Goal: Transaction & Acquisition: Obtain resource

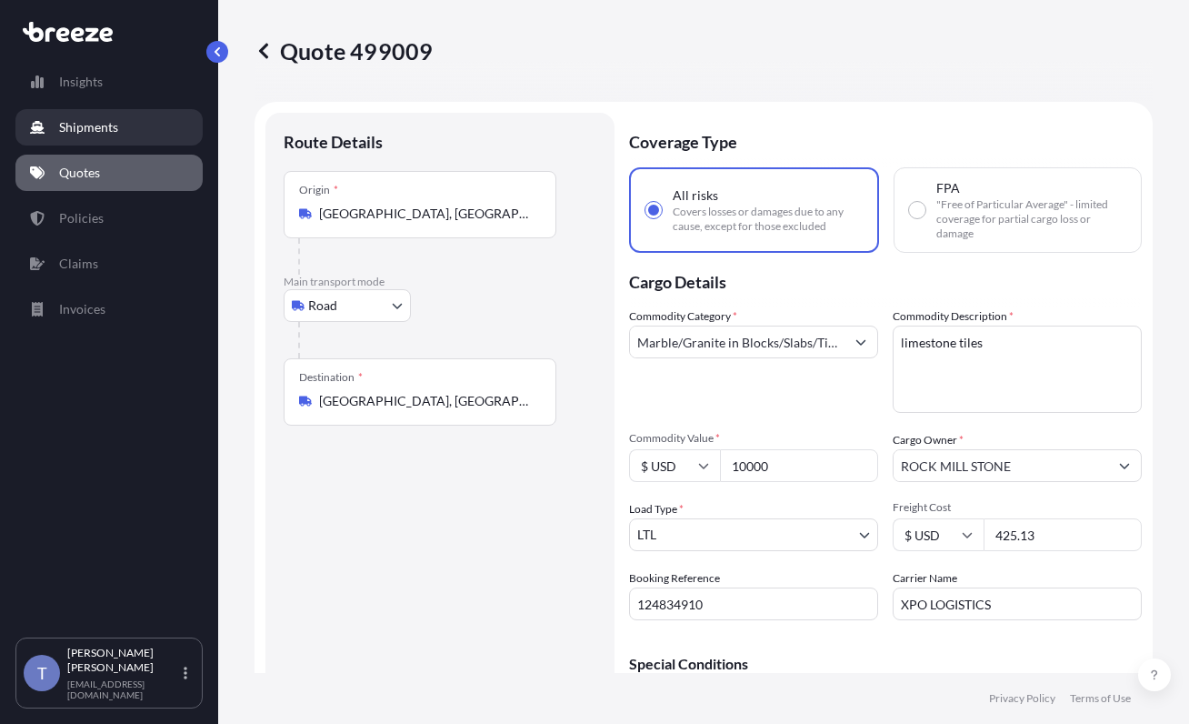
select select "Road"
select select "1"
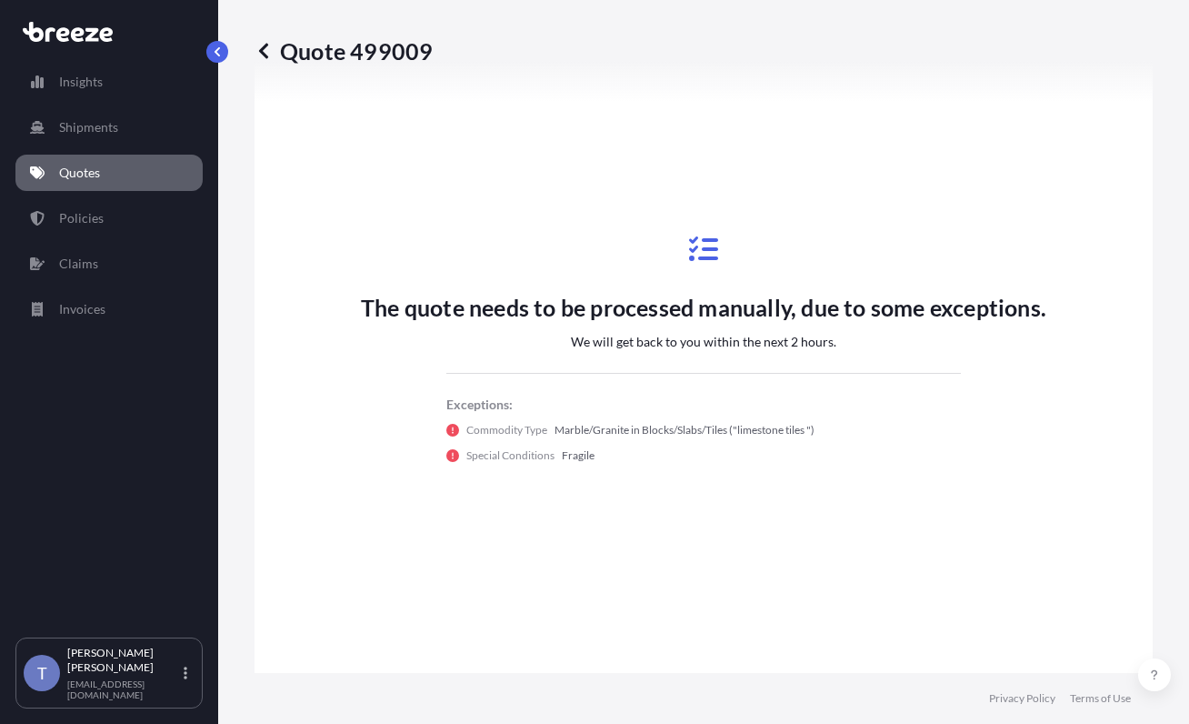
click at [84, 168] on link "Quotes" at bounding box center [108, 173] width 187 height 36
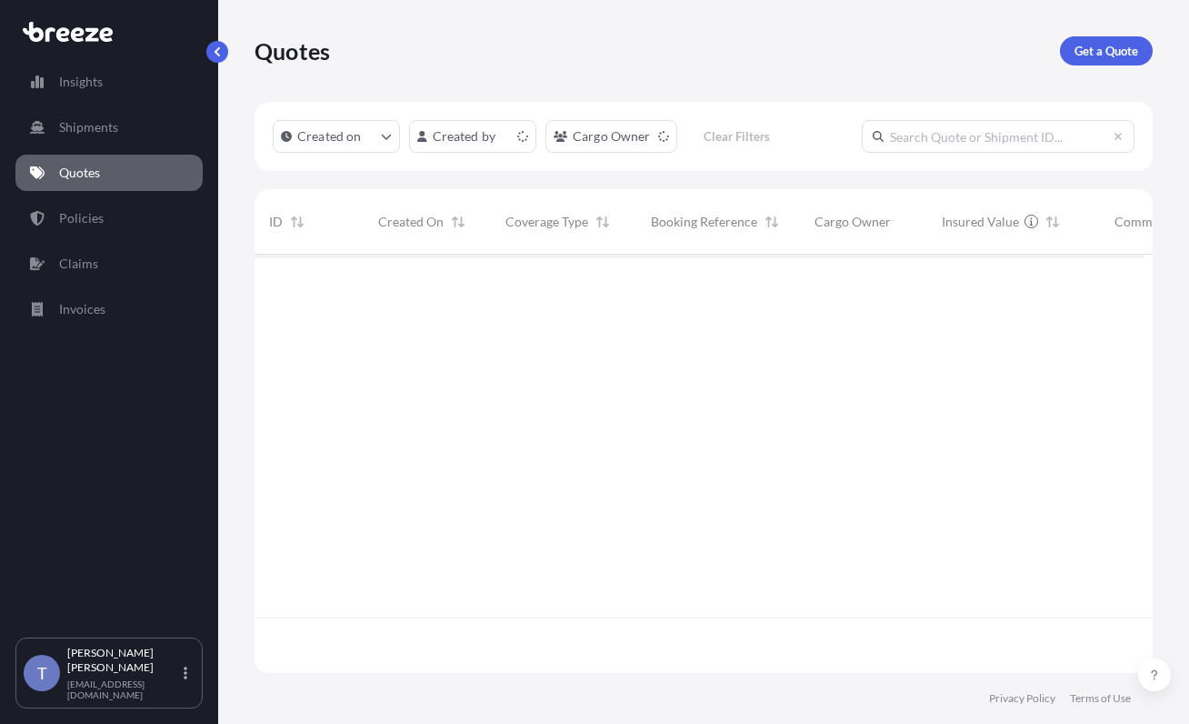
scroll to position [396, 876]
click at [1097, 65] on link "Get a Quote" at bounding box center [1106, 50] width 93 height 29
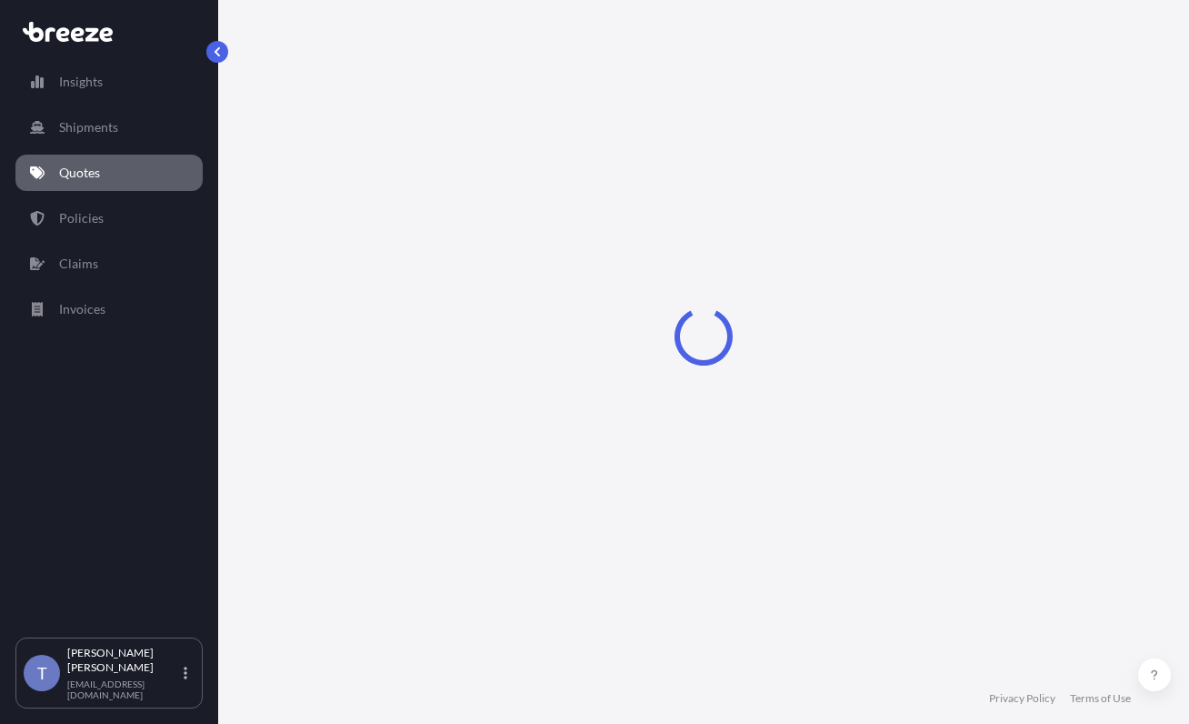
scroll to position [33, 0]
select select "Sea"
select select "1"
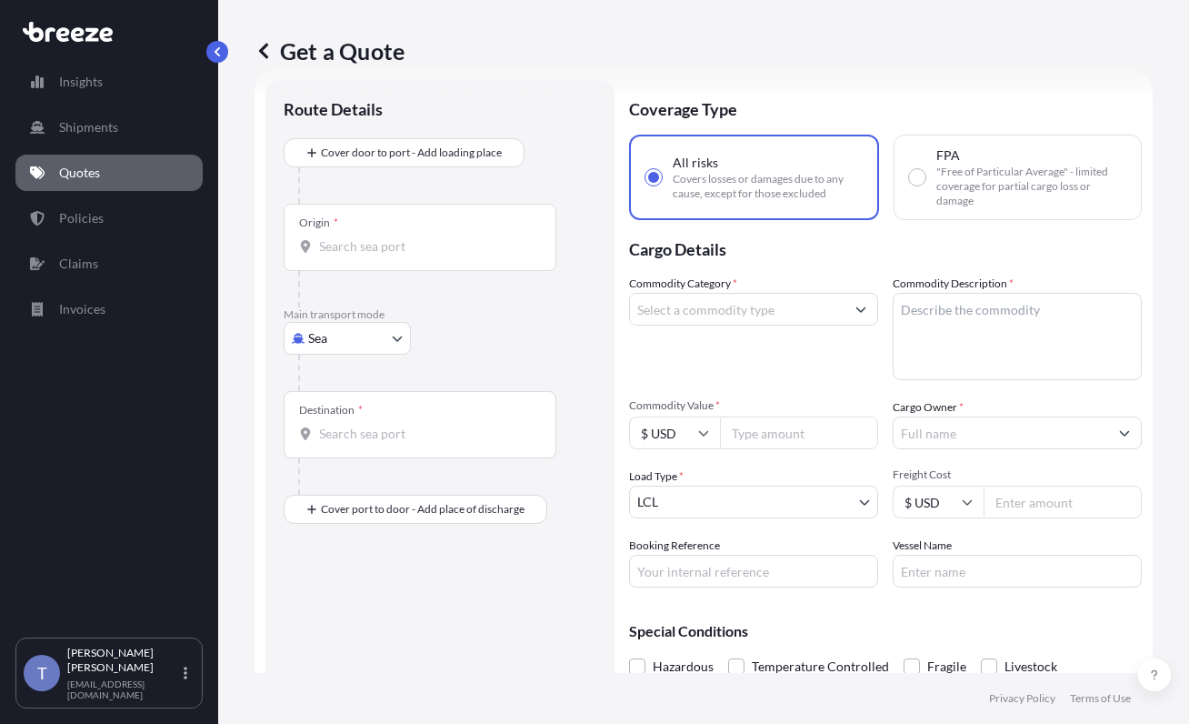
click at [1149, 165] on div "Get a Quote Route Details Cover door to port - Add loading place Place of loadi…" at bounding box center [703, 336] width 971 height 673
click at [359, 391] on body "Insights Shipments Quotes Policies Claims Invoices T [PERSON_NAME] [EMAIL_ADDRE…" at bounding box center [594, 430] width 1189 height 860
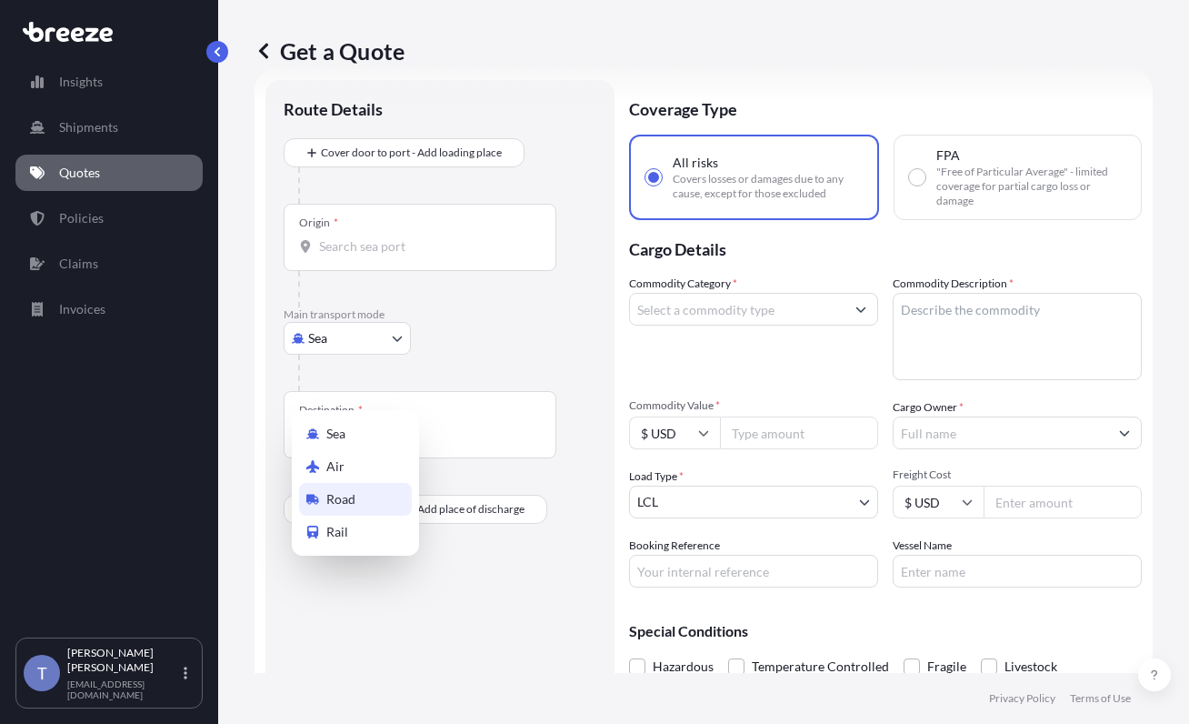
click at [373, 505] on div "Road" at bounding box center [355, 499] width 113 height 33
select select "Road"
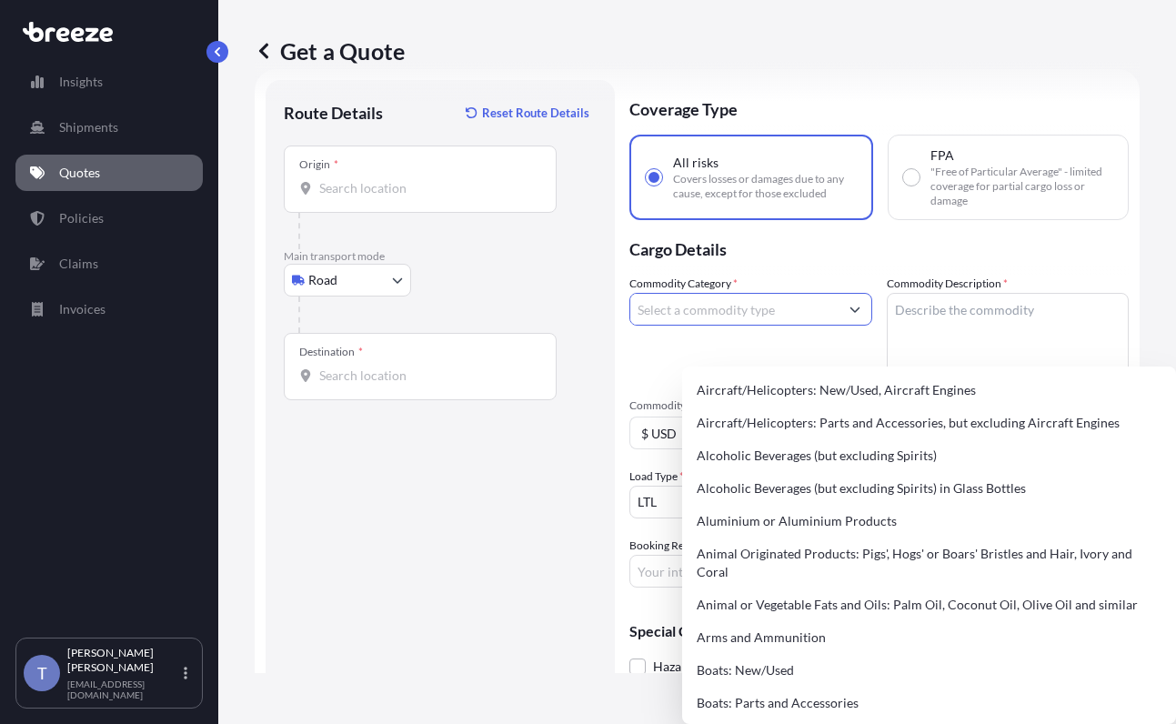
click at [727, 326] on input "Commodity Category *" at bounding box center [734, 309] width 208 height 33
click at [980, 353] on textarea "Commodity Description *" at bounding box center [1008, 336] width 243 height 87
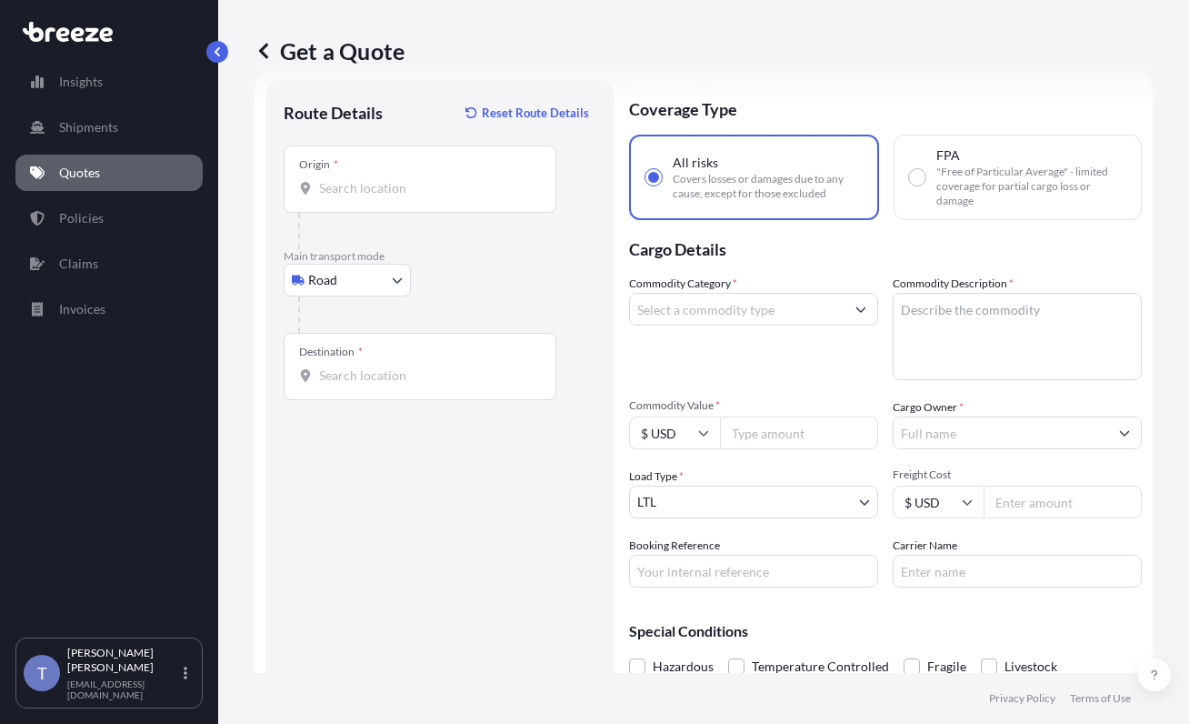
click at [798, 449] on input "Commodity Value *" at bounding box center [799, 432] width 158 height 33
paste input "10500.00"
type input "10500.00"
click at [990, 359] on textarea "Commodity Description *" at bounding box center [1017, 336] width 249 height 87
click at [982, 356] on textarea "Commodity Description *" at bounding box center [1017, 336] width 249 height 87
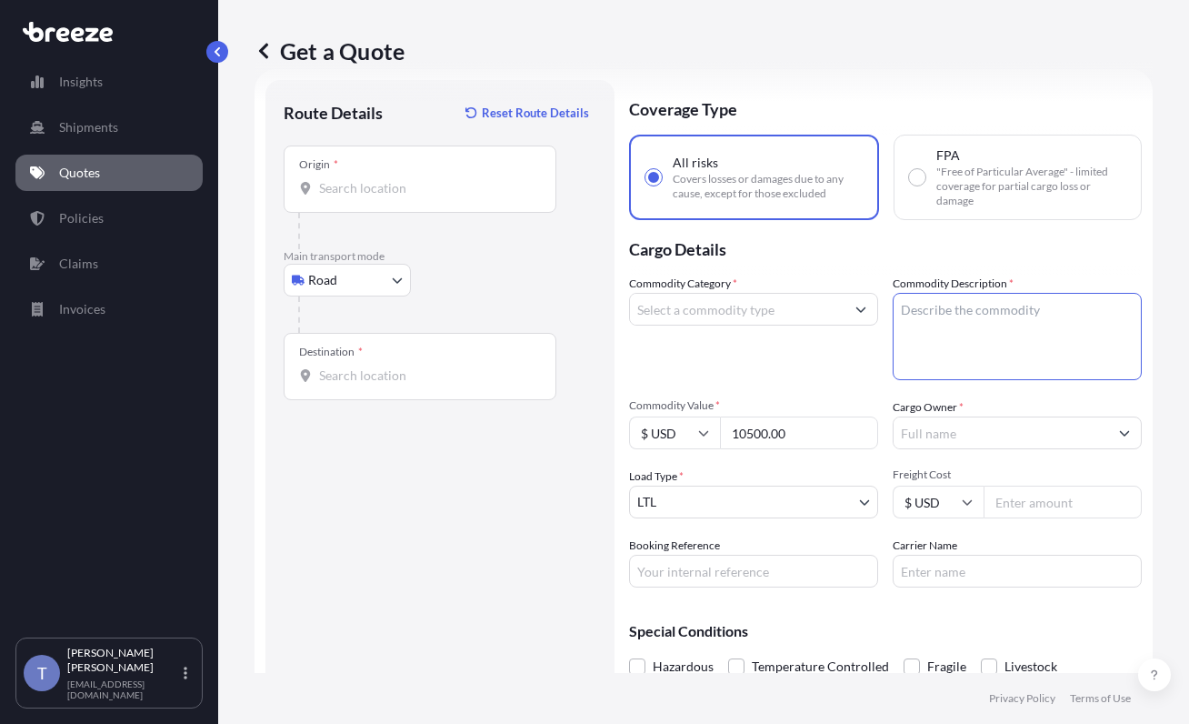
paste textarea "polyethylene sheets"
type textarea "polyethylene sheets"
click at [760, 326] on input "Commodity Category *" at bounding box center [737, 309] width 215 height 33
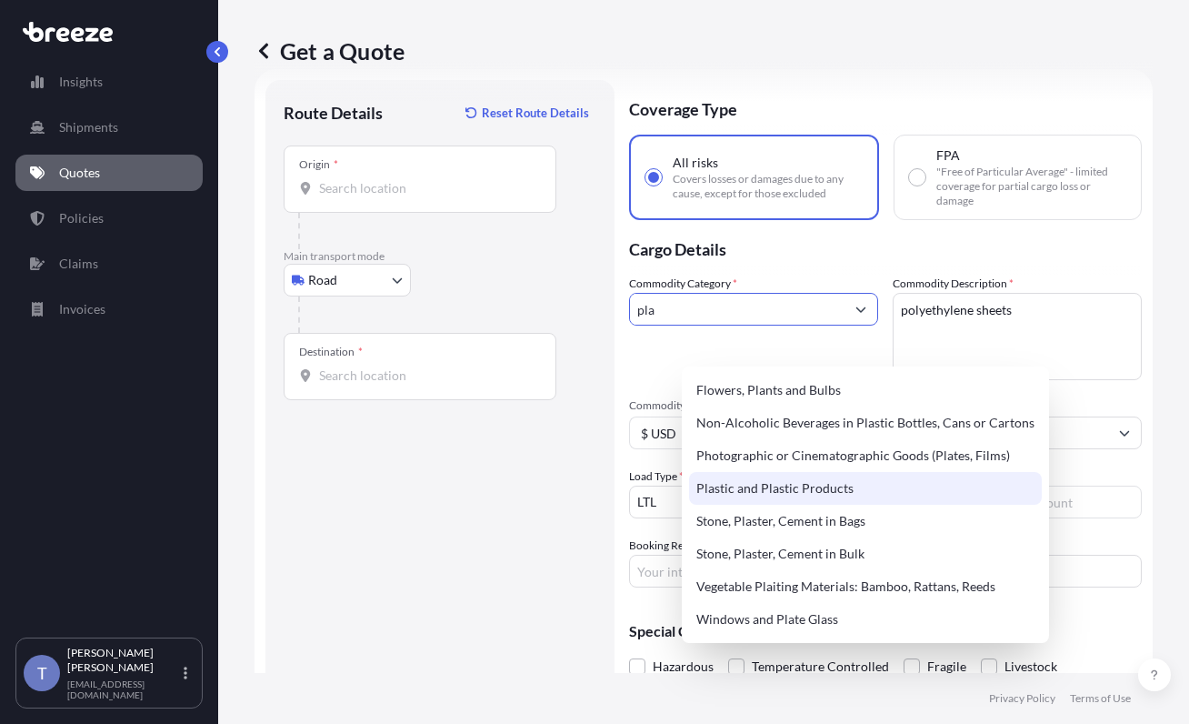
click at [797, 486] on div "Plastic and Plastic Products" at bounding box center [865, 488] width 353 height 33
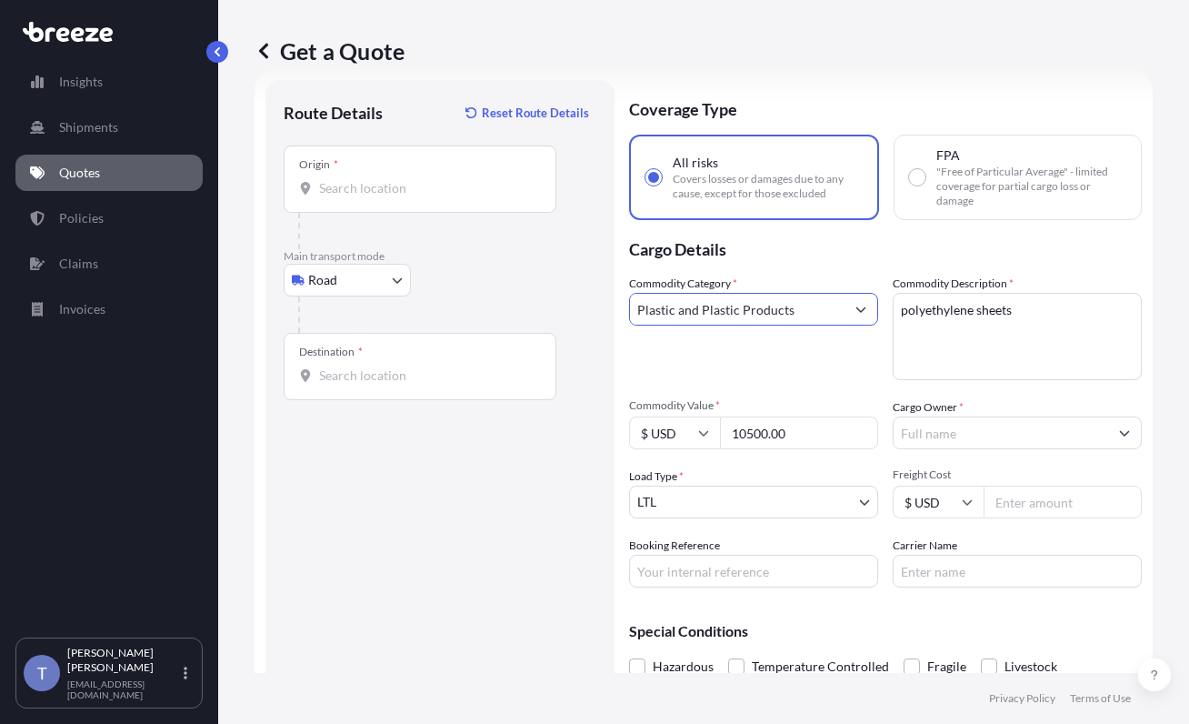
type input "Plastic and Plastic Products"
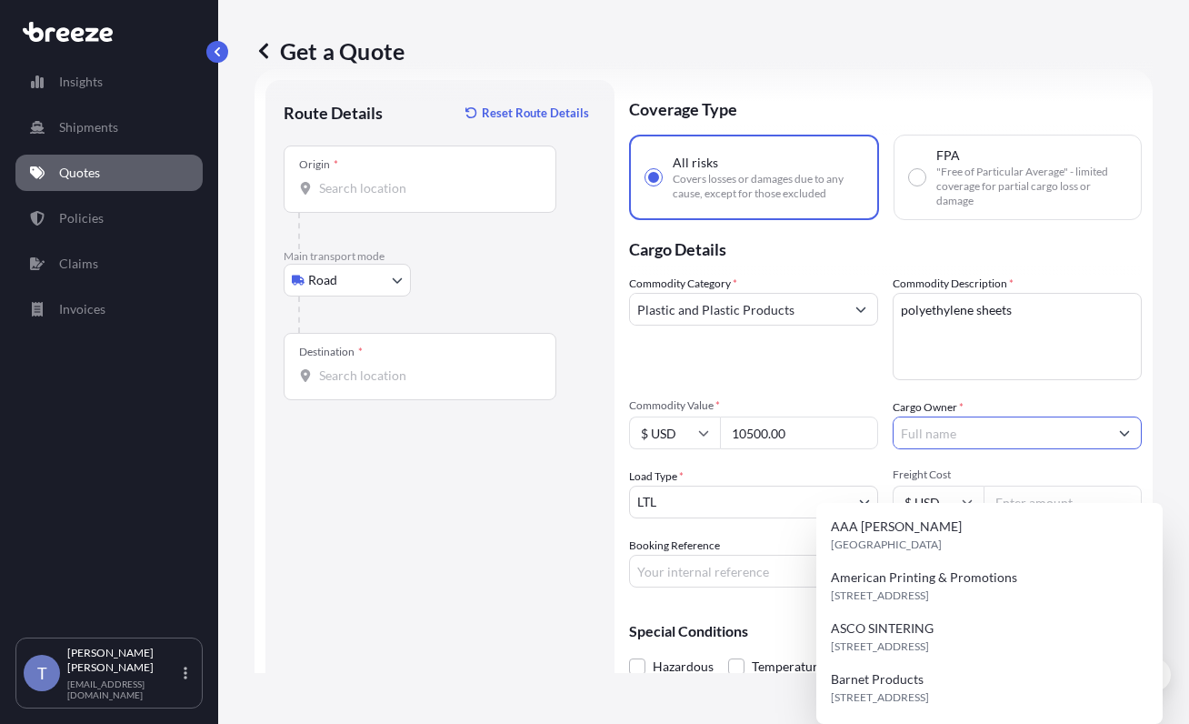
click at [982, 449] on input "Cargo Owner *" at bounding box center [1001, 432] width 215 height 33
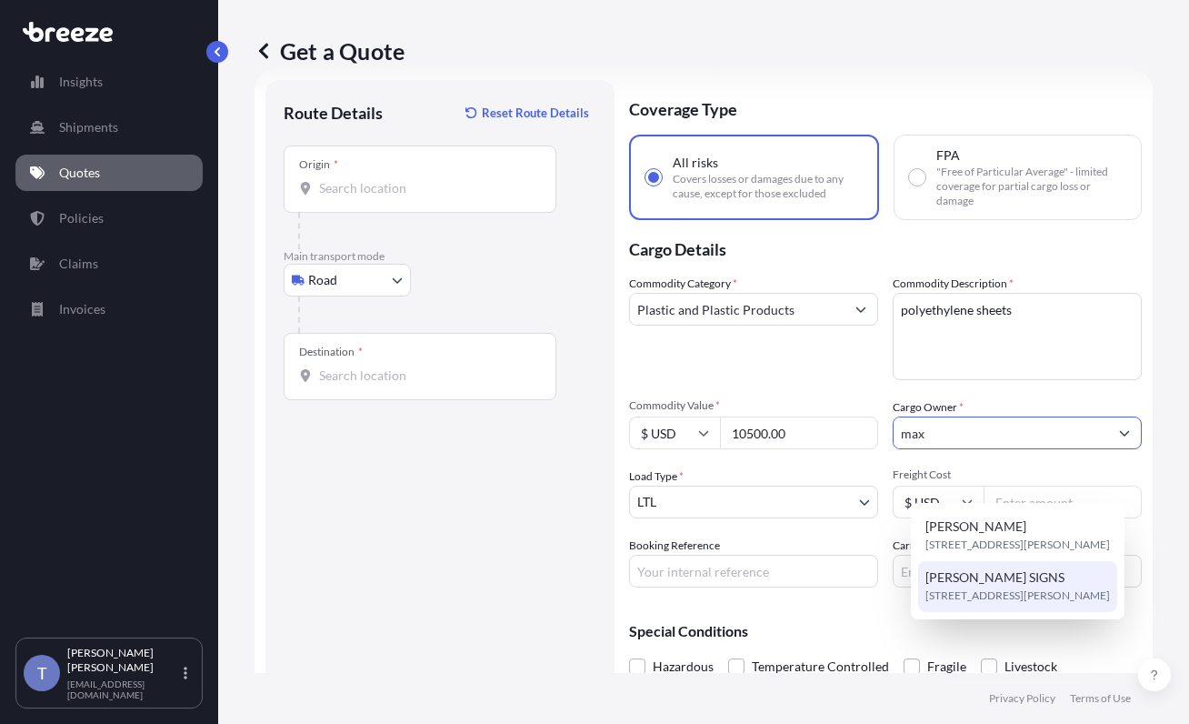
click at [1008, 605] on span "[STREET_ADDRESS][PERSON_NAME]" at bounding box center [1018, 595] width 185 height 18
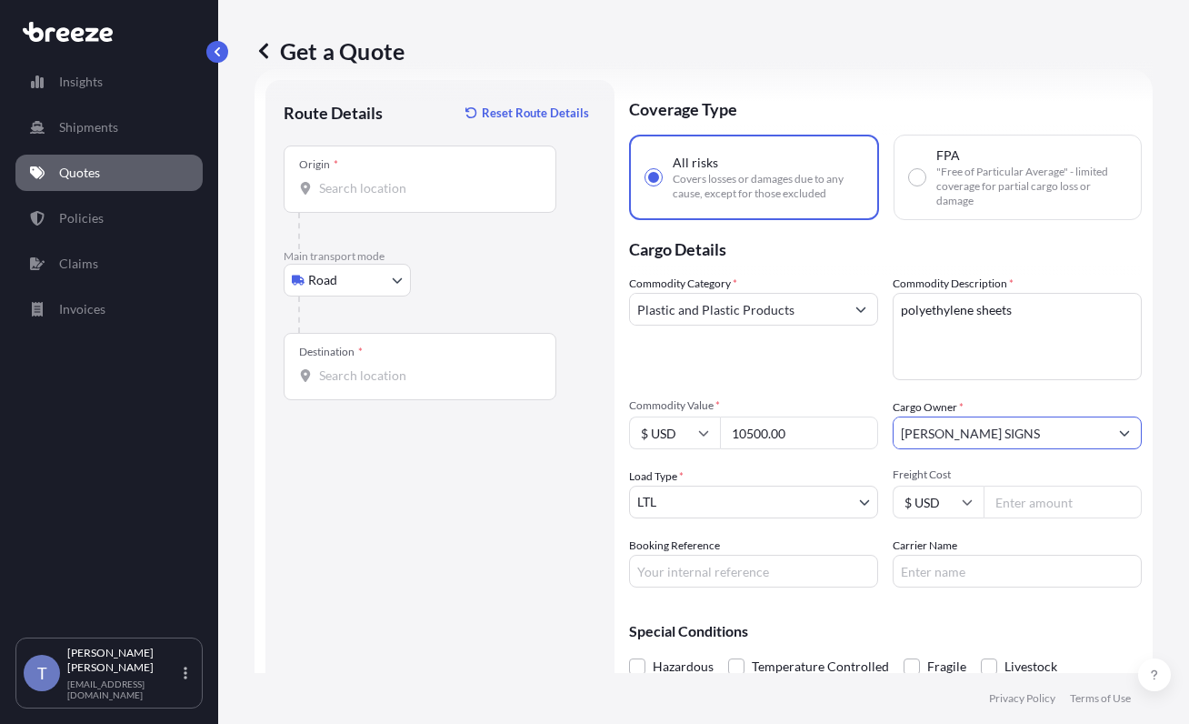
type input "[PERSON_NAME] SIGNS"
click at [826, 587] on input "Booking Reference" at bounding box center [753, 571] width 249 height 33
click at [1019, 587] on input "Carrier Name" at bounding box center [1017, 571] width 249 height 33
type input "Roadrunner"
click at [436, 197] on input "Origin *" at bounding box center [426, 188] width 215 height 18
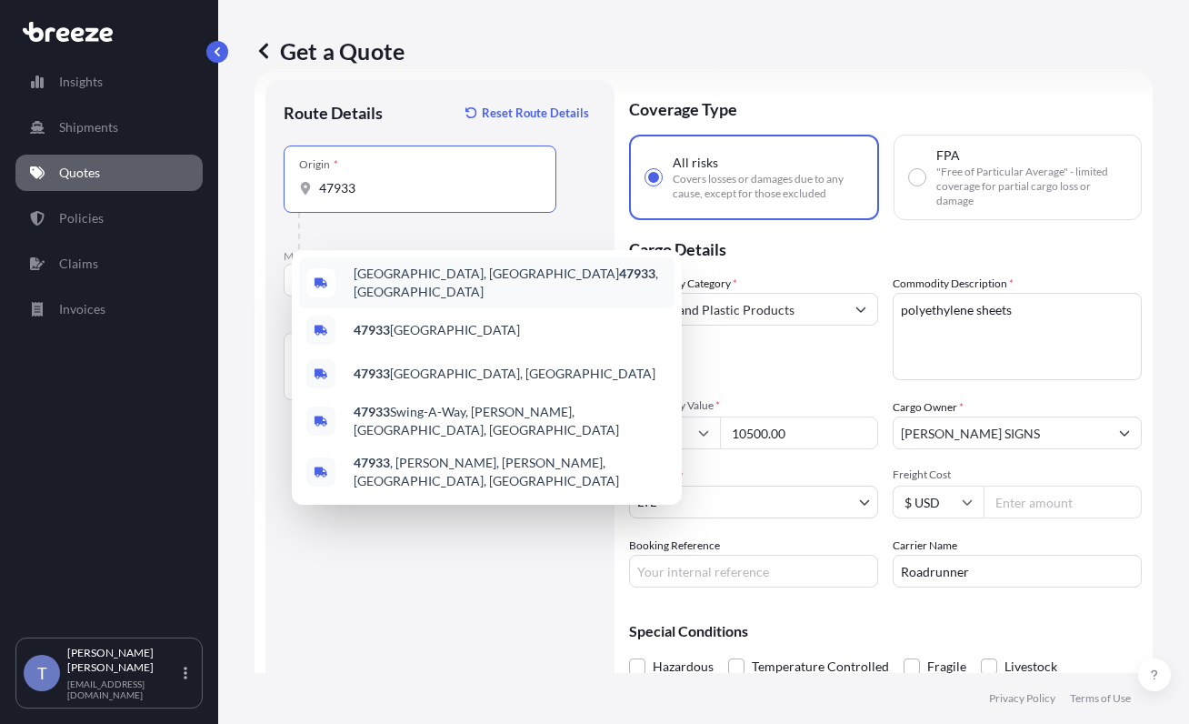
click at [436, 291] on span "[GEOGRAPHIC_DATA], IN 47933 , [GEOGRAPHIC_DATA]" at bounding box center [511, 283] width 314 height 36
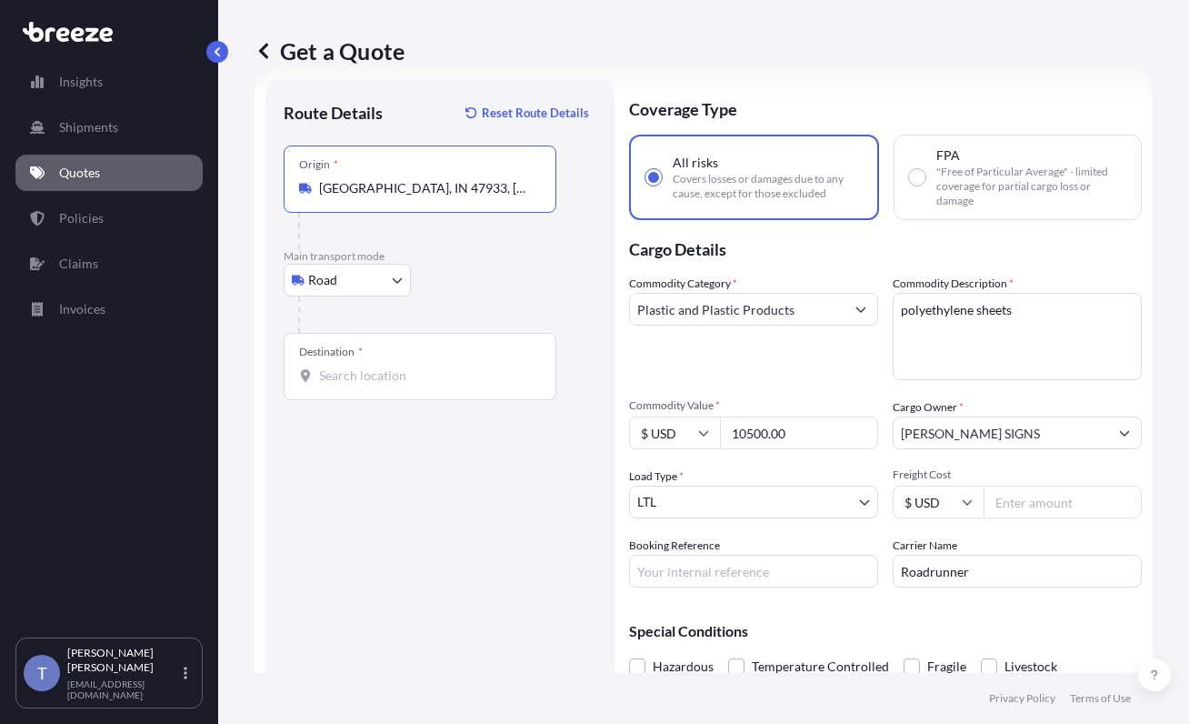
type input "[GEOGRAPHIC_DATA], IN 47933, [GEOGRAPHIC_DATA]"
click at [363, 359] on span "*" at bounding box center [360, 352] width 5 height 15
click at [369, 385] on input "Destination *" at bounding box center [426, 375] width 215 height 18
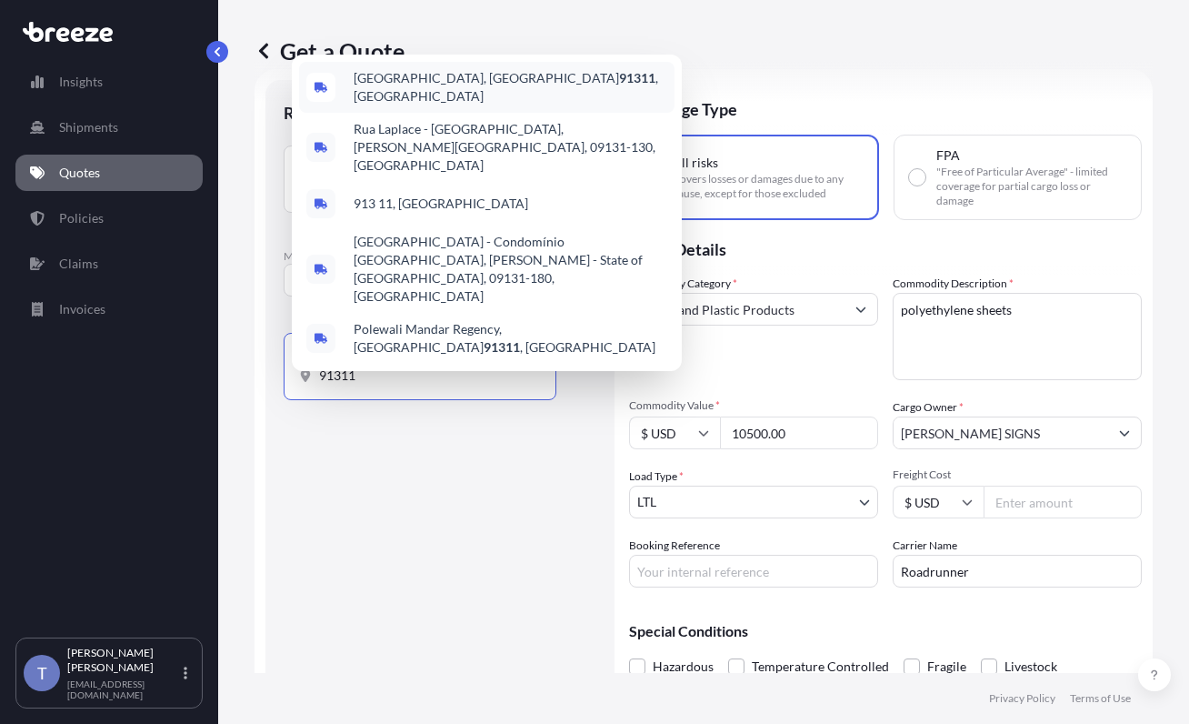
click at [443, 105] on span "[GEOGRAPHIC_DATA] , [GEOGRAPHIC_DATA]" at bounding box center [511, 87] width 314 height 36
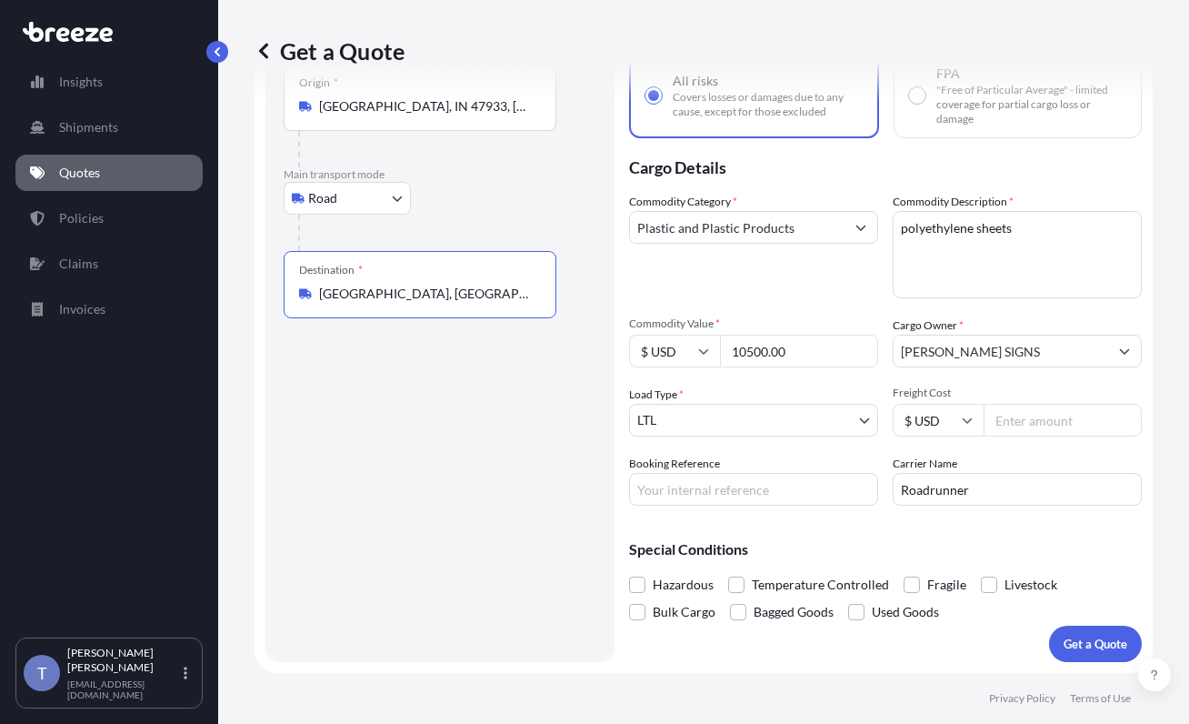
scroll to position [195, 0]
type input "[GEOGRAPHIC_DATA], [GEOGRAPHIC_DATA]"
click at [920, 576] on span at bounding box center [912, 584] width 16 height 16
click at [904, 571] on input "Fragile" at bounding box center [904, 571] width 0 height 0
click at [1011, 473] on input "Roadrunner" at bounding box center [1017, 489] width 249 height 33
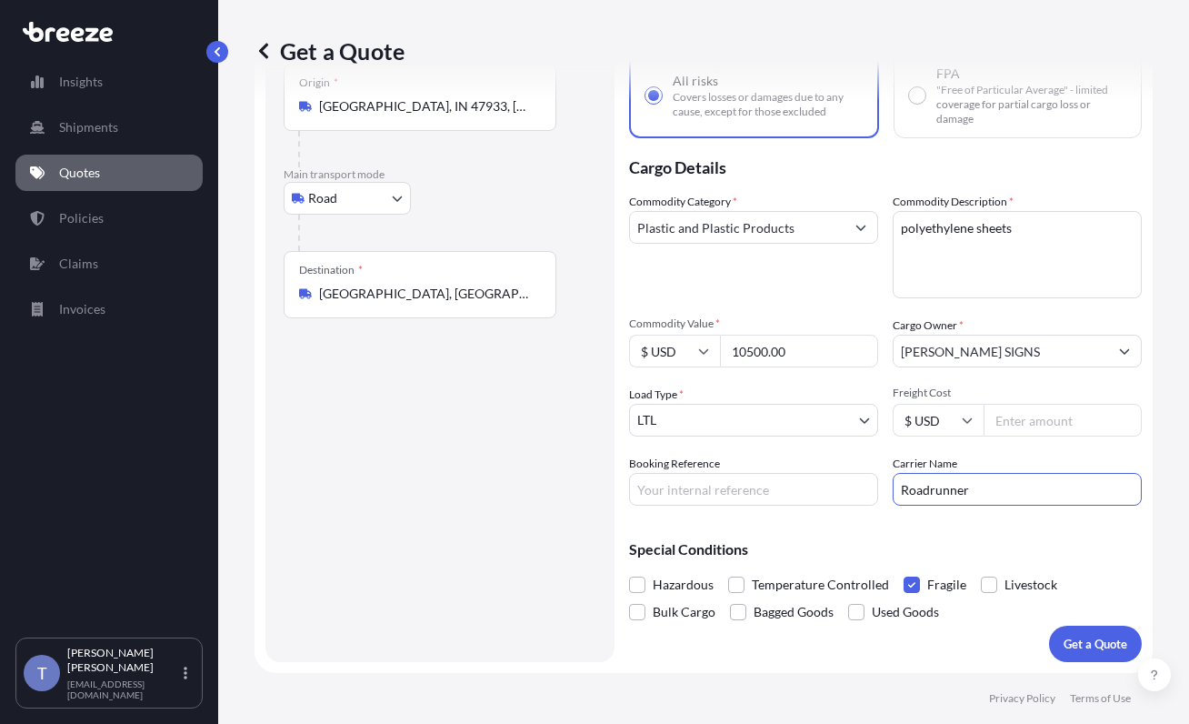
click at [1011, 473] on input "Roadrunner" at bounding box center [1017, 489] width 249 height 33
type input "XPO LOGISTICS"
click at [1046, 404] on input "Freight Cost" at bounding box center [1063, 420] width 158 height 33
type input "855.73"
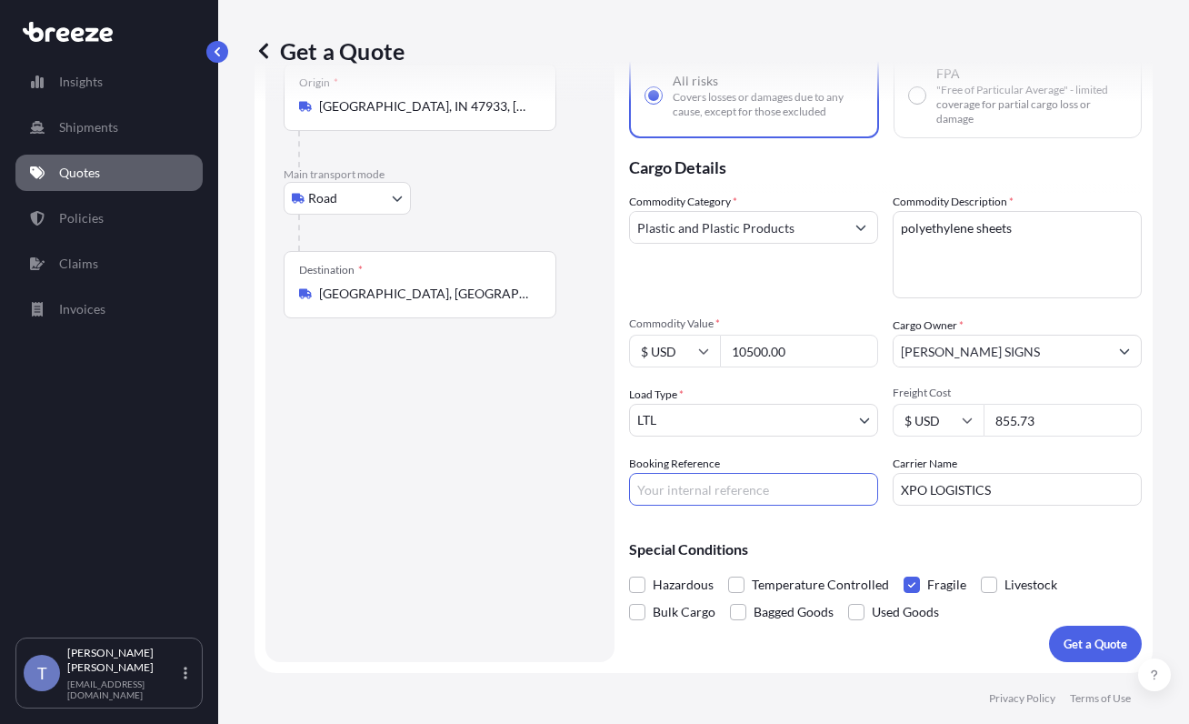
click at [777, 473] on input "Booking Reference" at bounding box center [753, 489] width 249 height 33
type input "2"
type input "124983381"
click at [1076, 635] on p "Get a Quote" at bounding box center [1096, 644] width 64 height 18
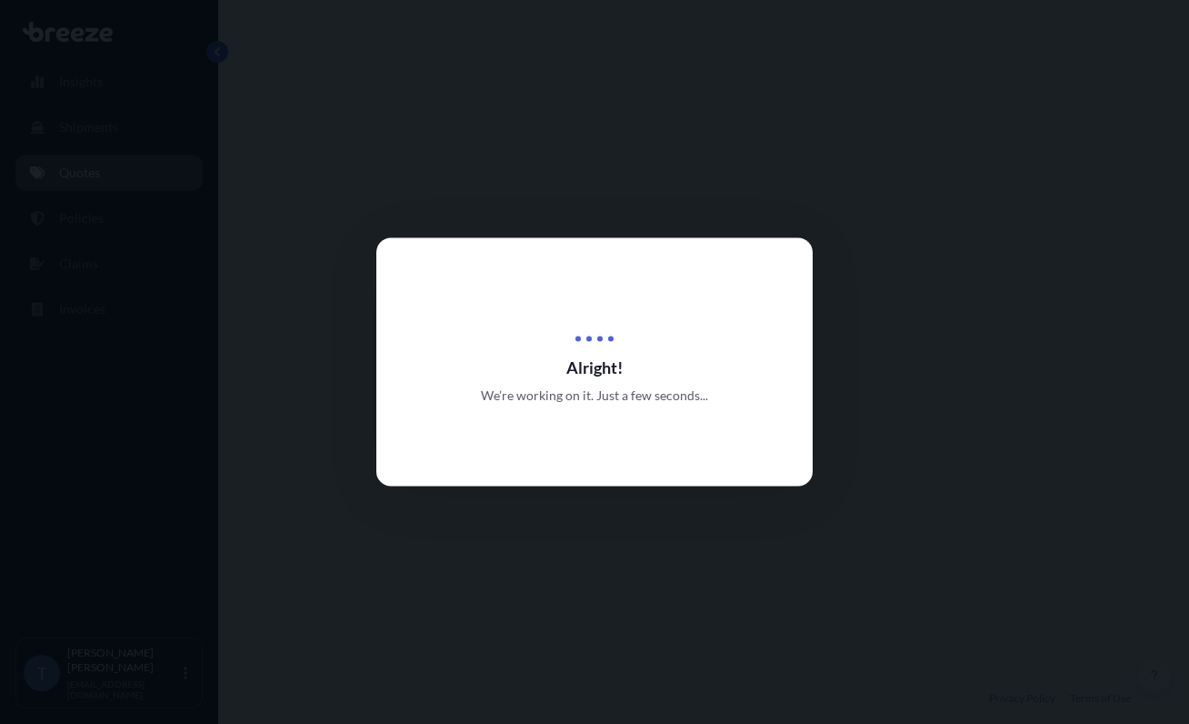
select select "Road"
select select "1"
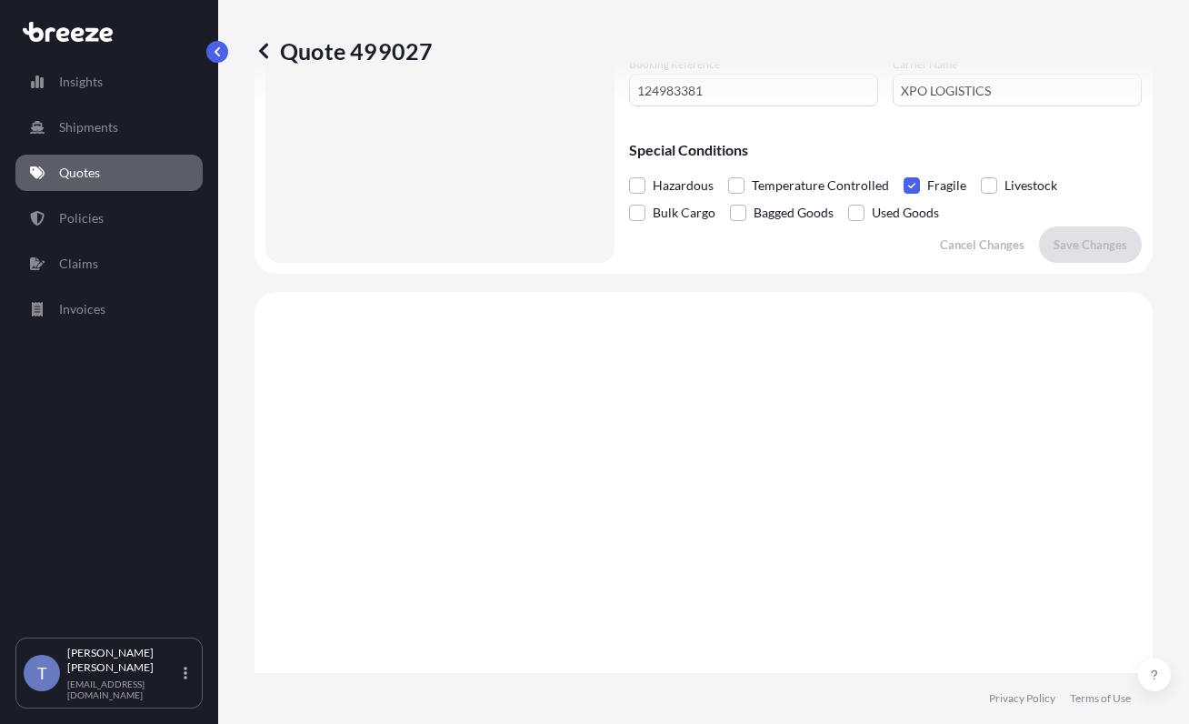
scroll to position [325, 0]
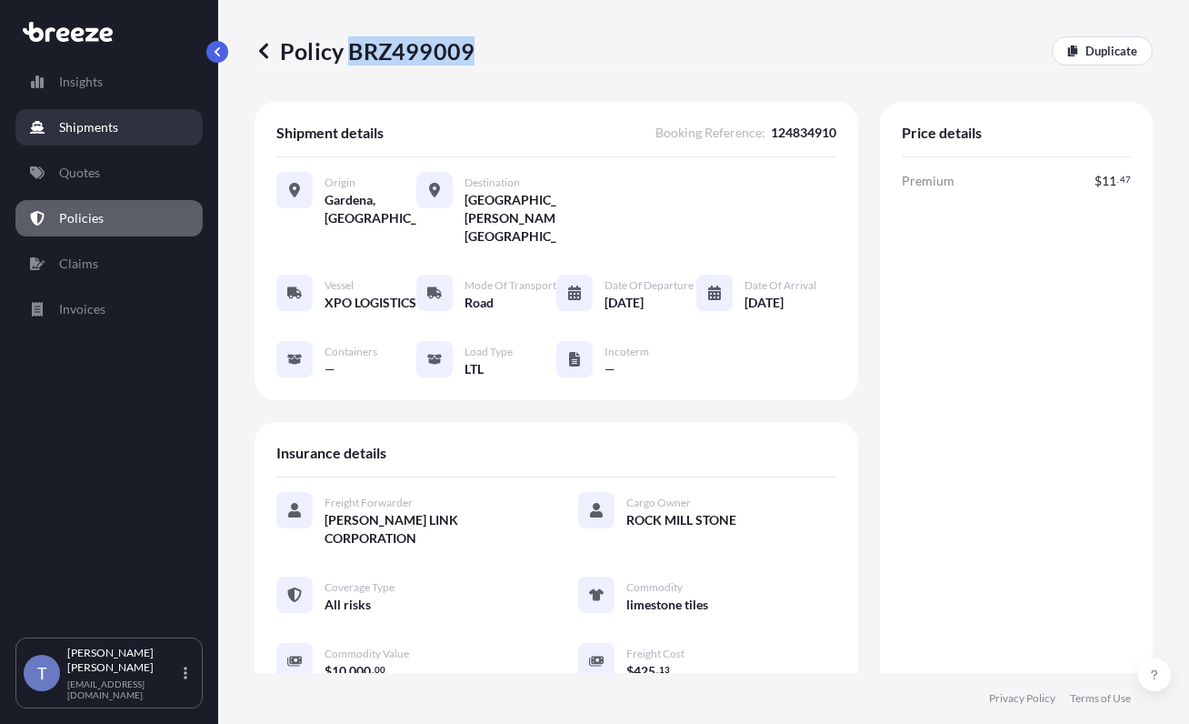
scroll to position [636, 0]
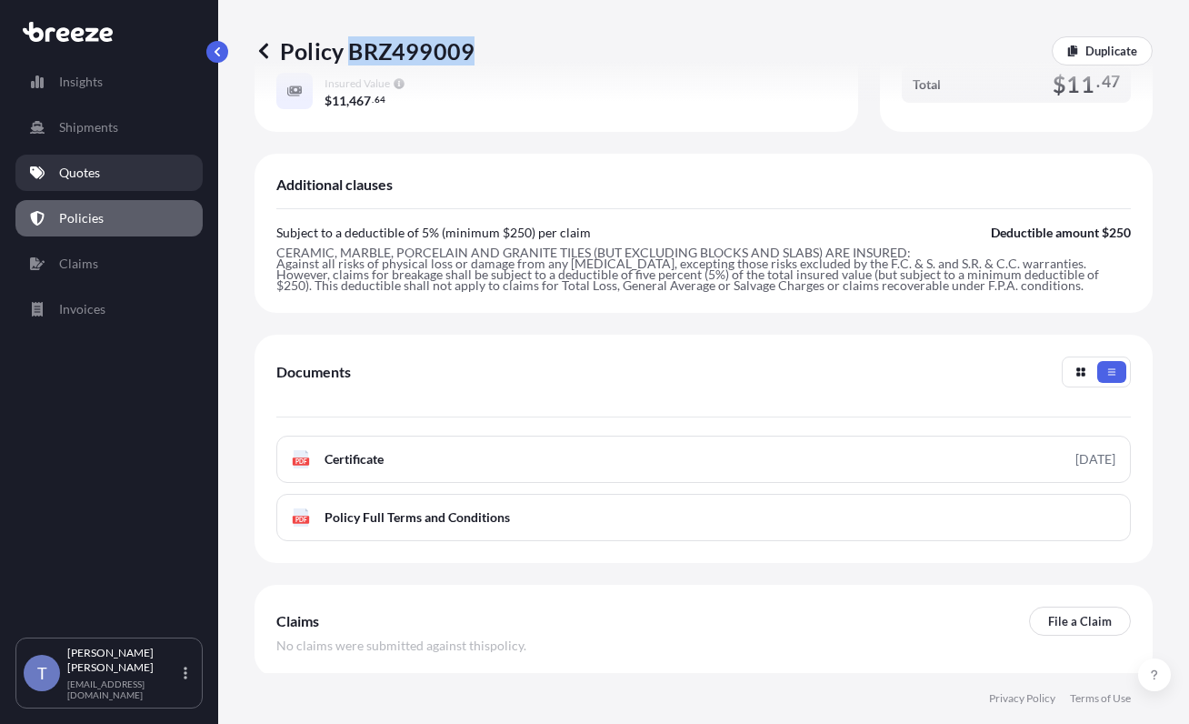
click at [81, 182] on p "Quotes" at bounding box center [79, 173] width 41 height 18
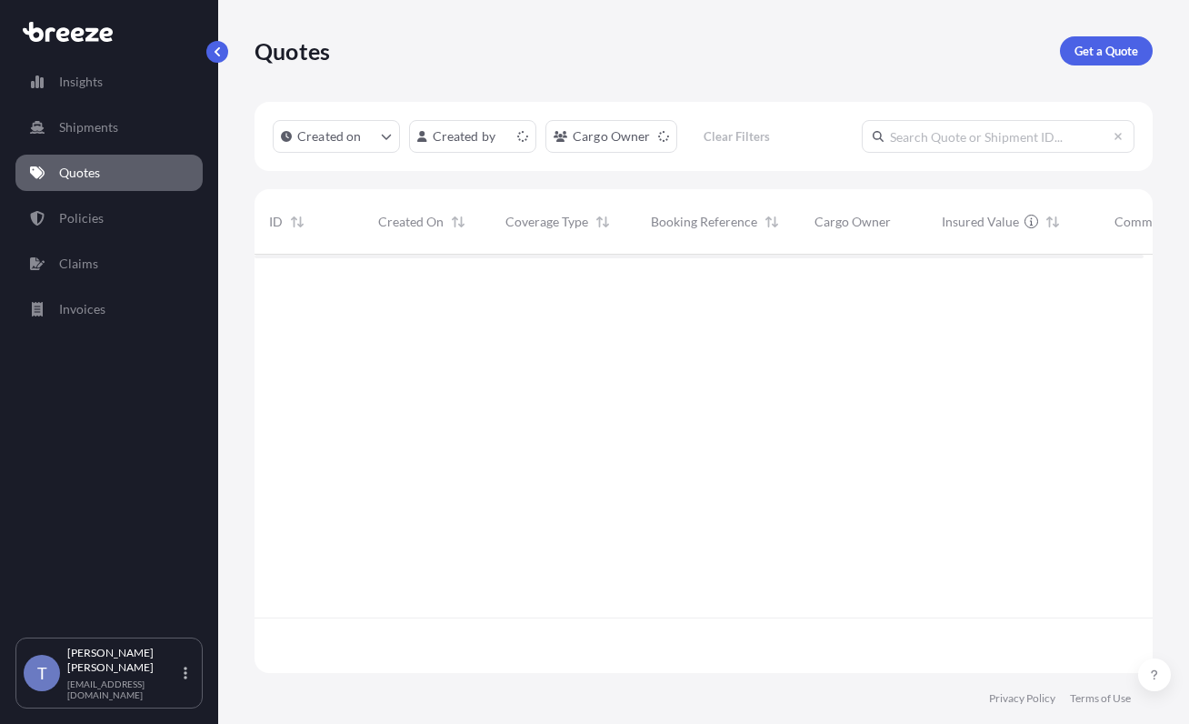
scroll to position [396, 876]
click at [83, 223] on link "Policies" at bounding box center [108, 218] width 187 height 36
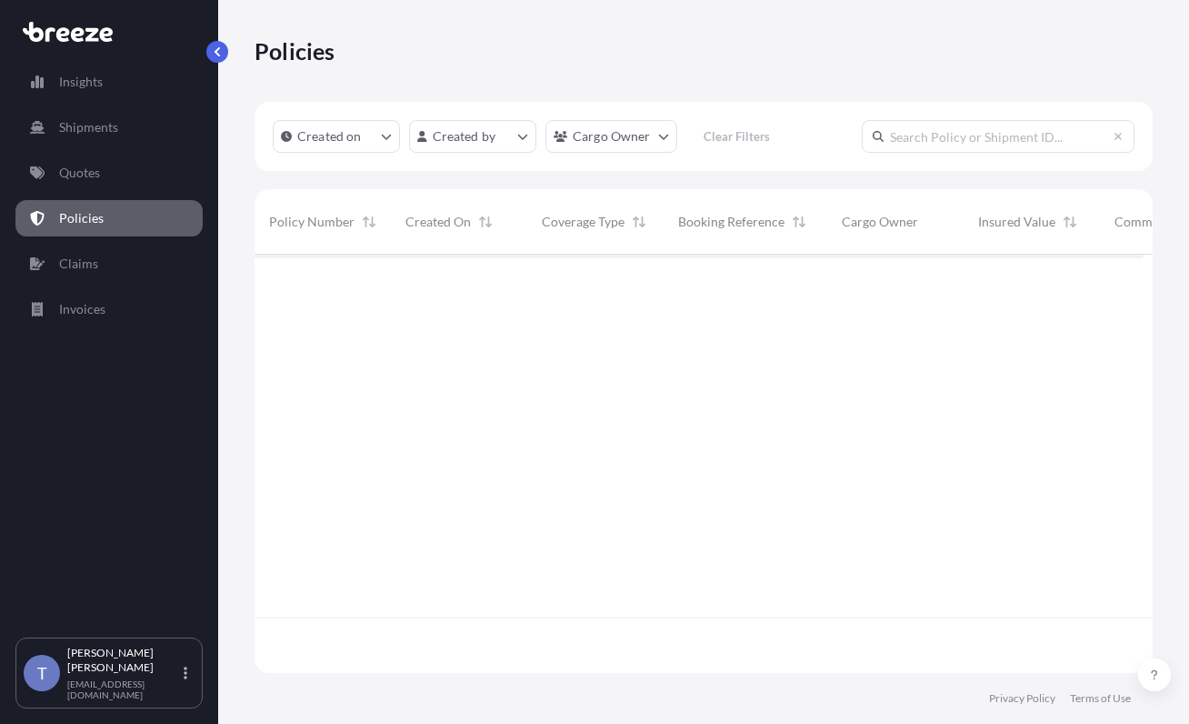
scroll to position [396, 876]
click at [640, 159] on html "Insights Shipments Quotes Policies Claims Invoices T Tania Orozco shipusa@glova…" at bounding box center [594, 430] width 1189 height 860
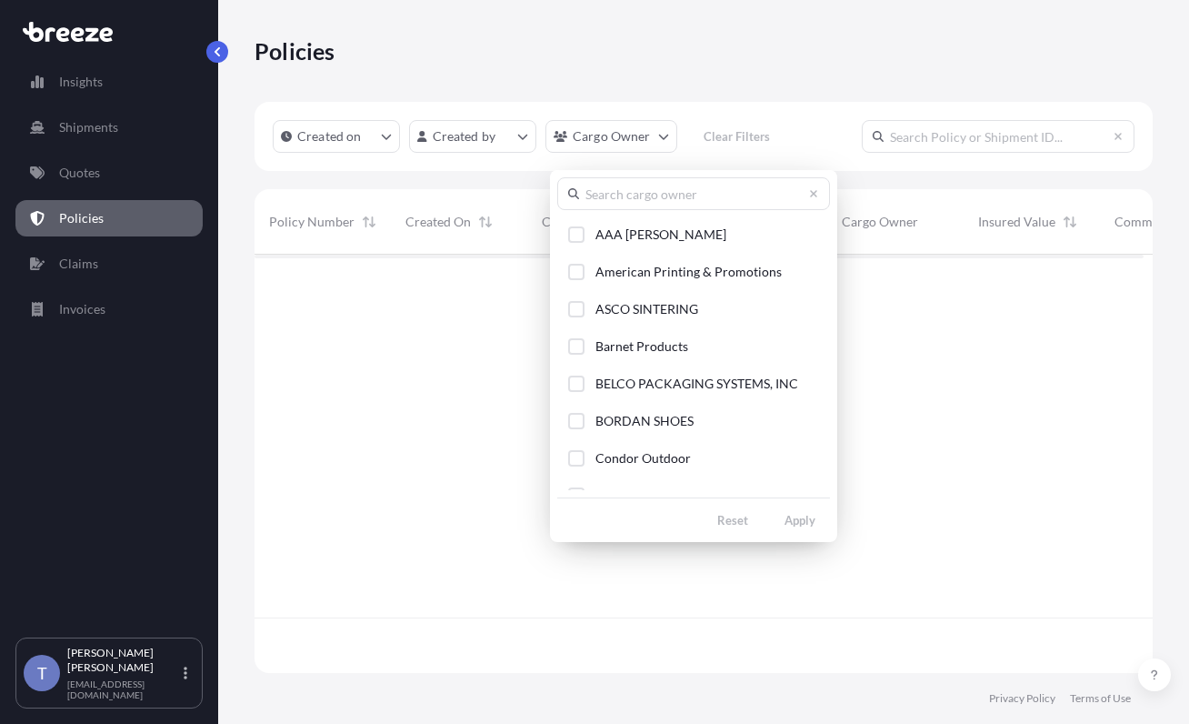
scroll to position [364, 0]
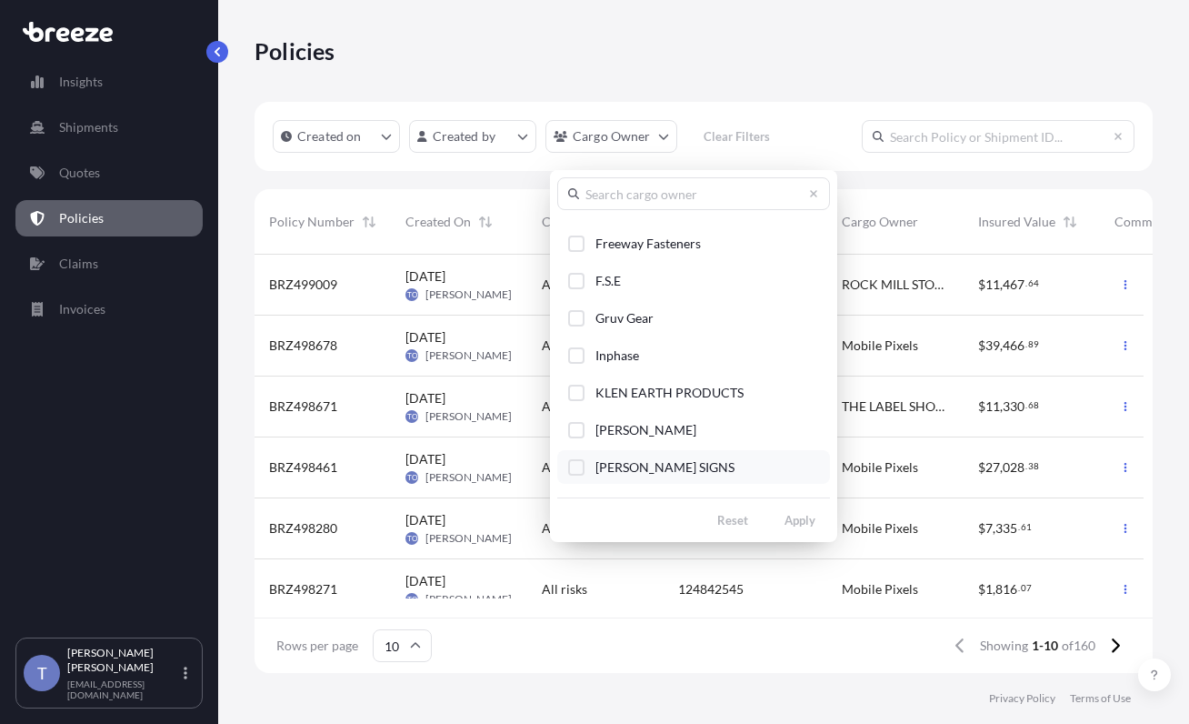
click at [667, 475] on span "[PERSON_NAME] SIGNS" at bounding box center [665, 467] width 139 height 18
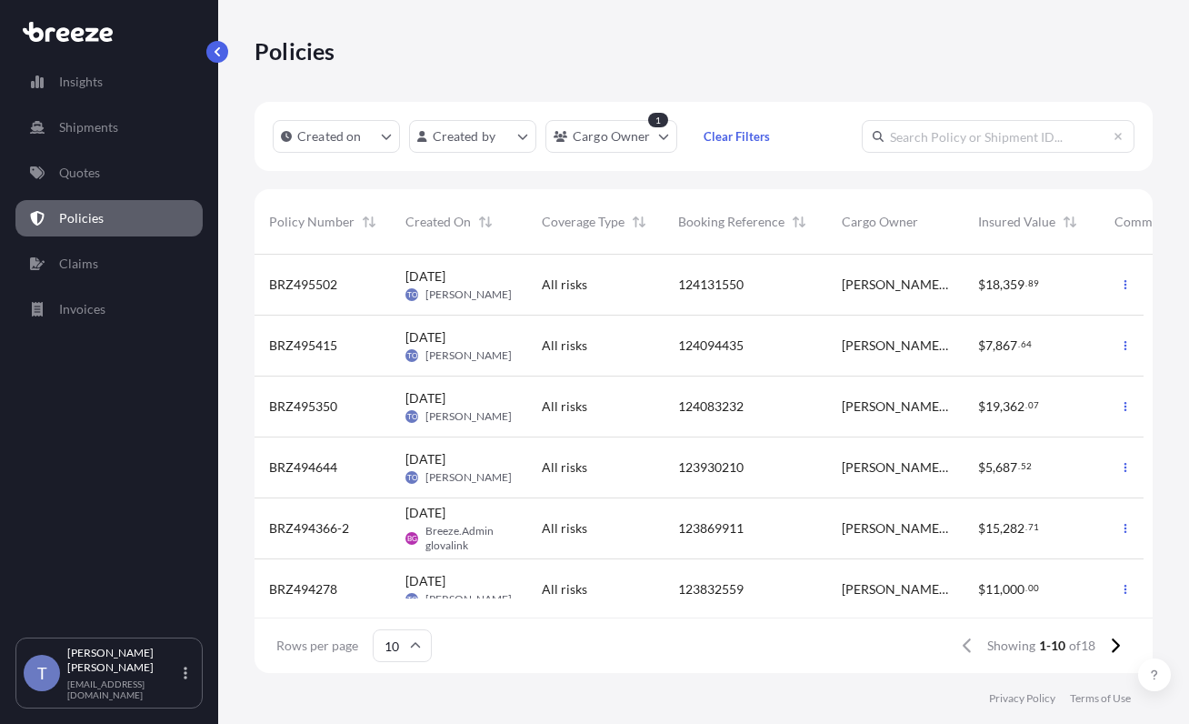
click at [446, 468] on span "Jul 15, 2025" at bounding box center [426, 459] width 40 height 18
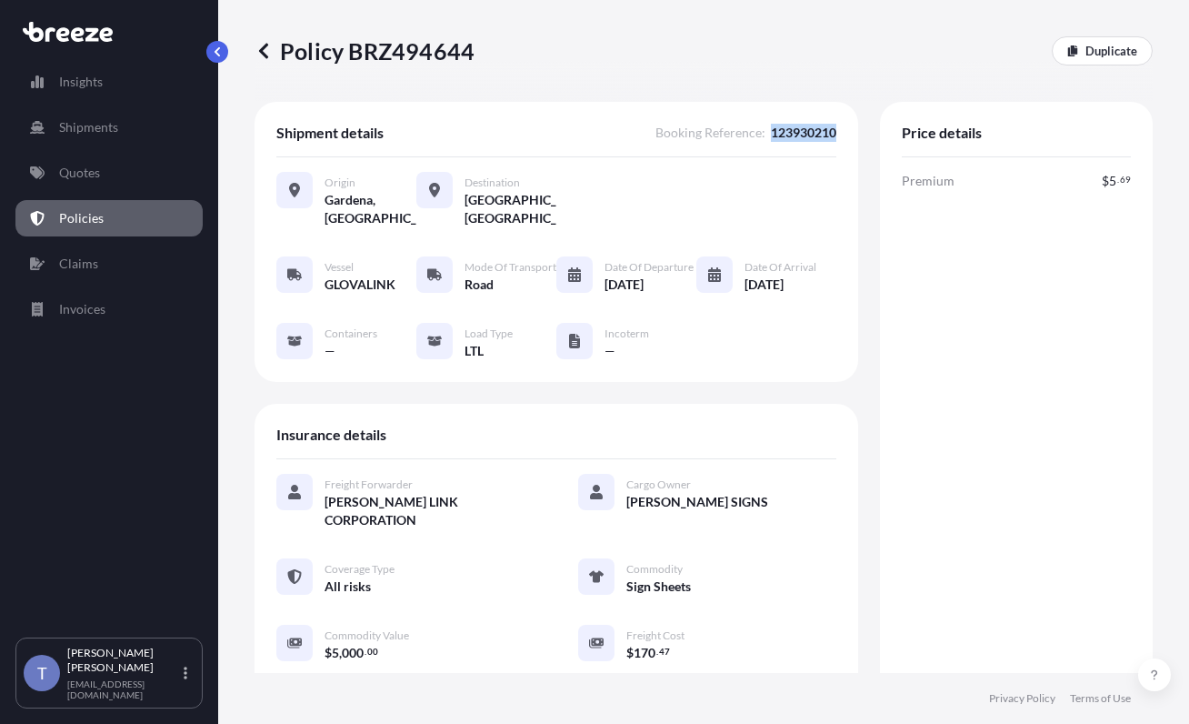
drag, startPoint x: 817, startPoint y: 145, endPoint x: 751, endPoint y: 145, distance: 65.5
click at [751, 145] on div "Shipment details Booking Reference : 123930210 Origin Gardena, United States De…" at bounding box center [557, 242] width 604 height 280
copy span "123930210"
click at [803, 45] on div "Policy BRZ494644 Duplicate" at bounding box center [704, 50] width 898 height 29
click at [85, 225] on p "Policies" at bounding box center [81, 218] width 45 height 18
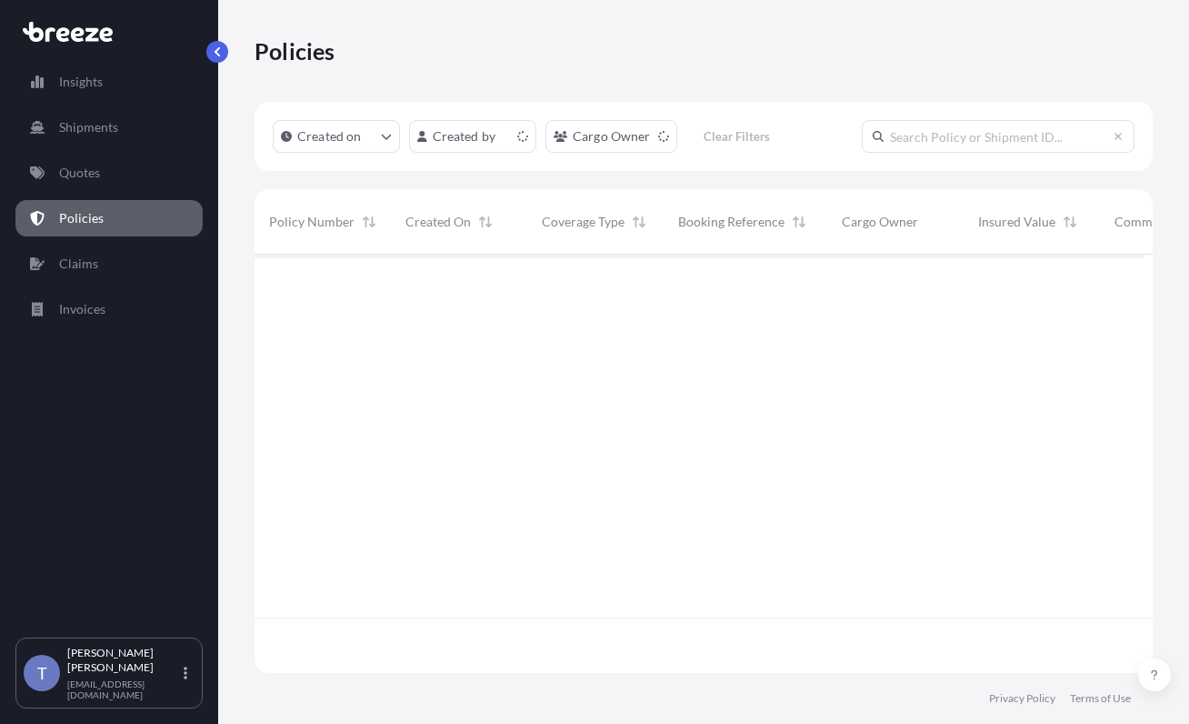
scroll to position [396, 876]
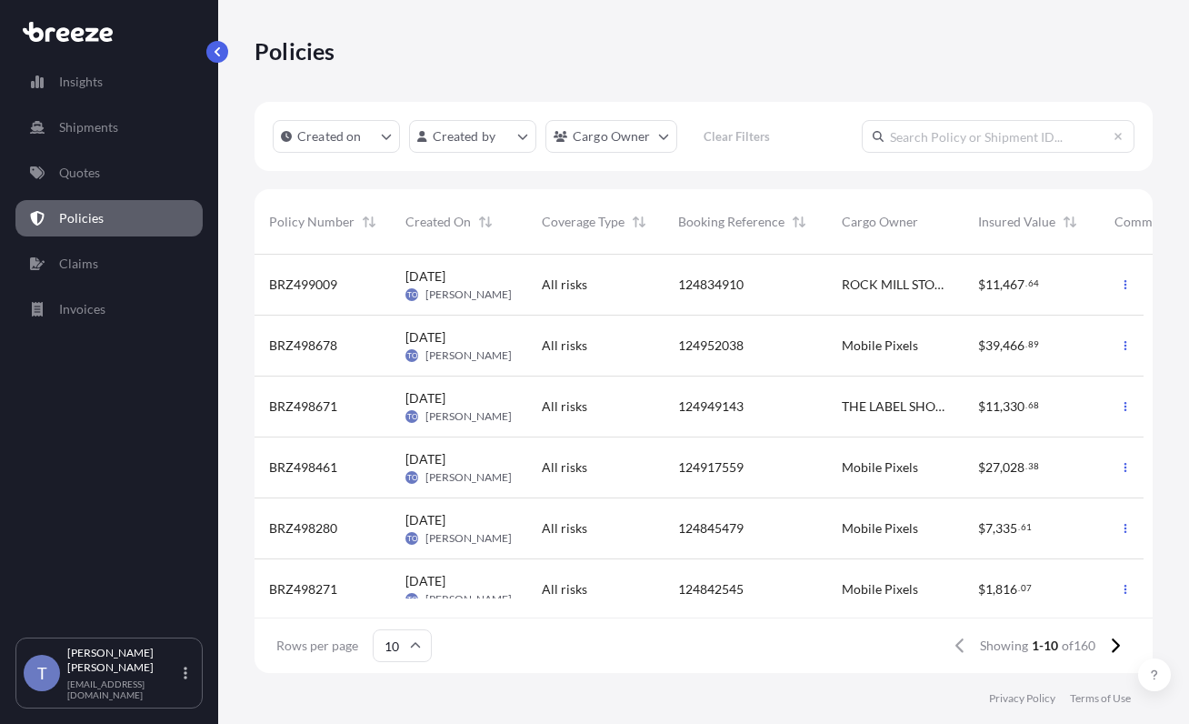
drag, startPoint x: 1161, startPoint y: 98, endPoint x: 1063, endPoint y: 85, distance: 99.0
click at [1161, 98] on div "Policies Created on Created by Cargo Owner Clear Filters Policy Number Created …" at bounding box center [703, 336] width 971 height 673
click at [922, 153] on input "text" at bounding box center [998, 136] width 273 height 33
paste input "123042432"
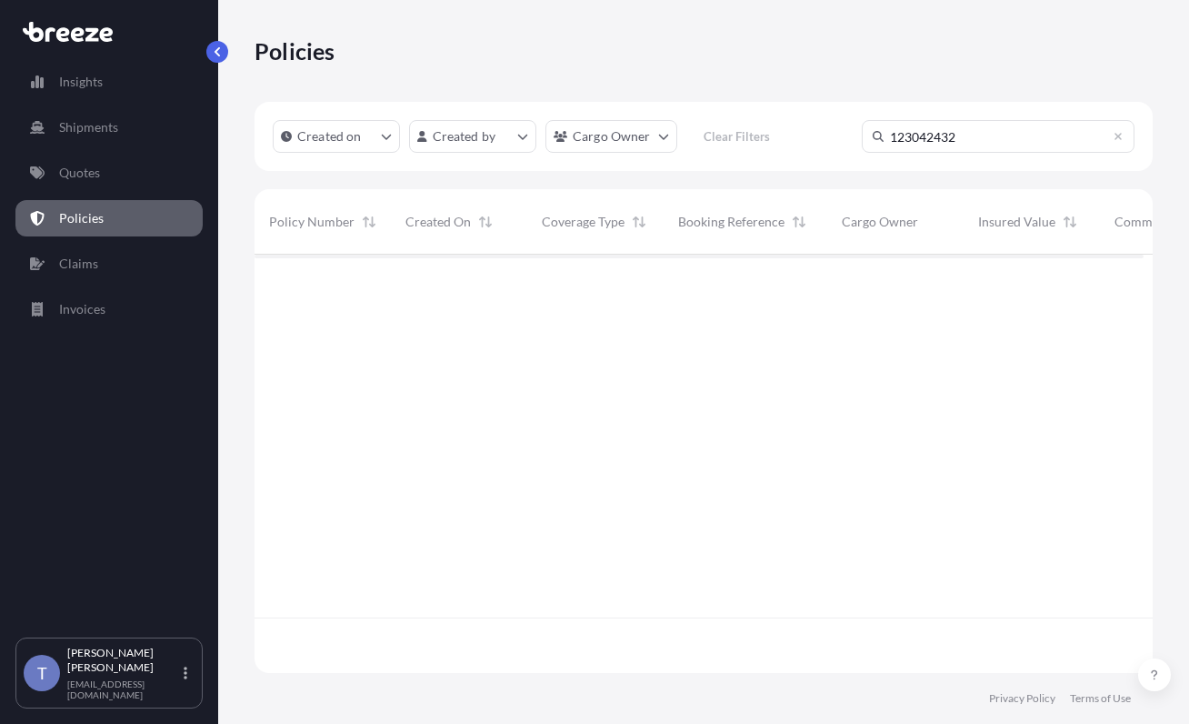
type input "123042432"
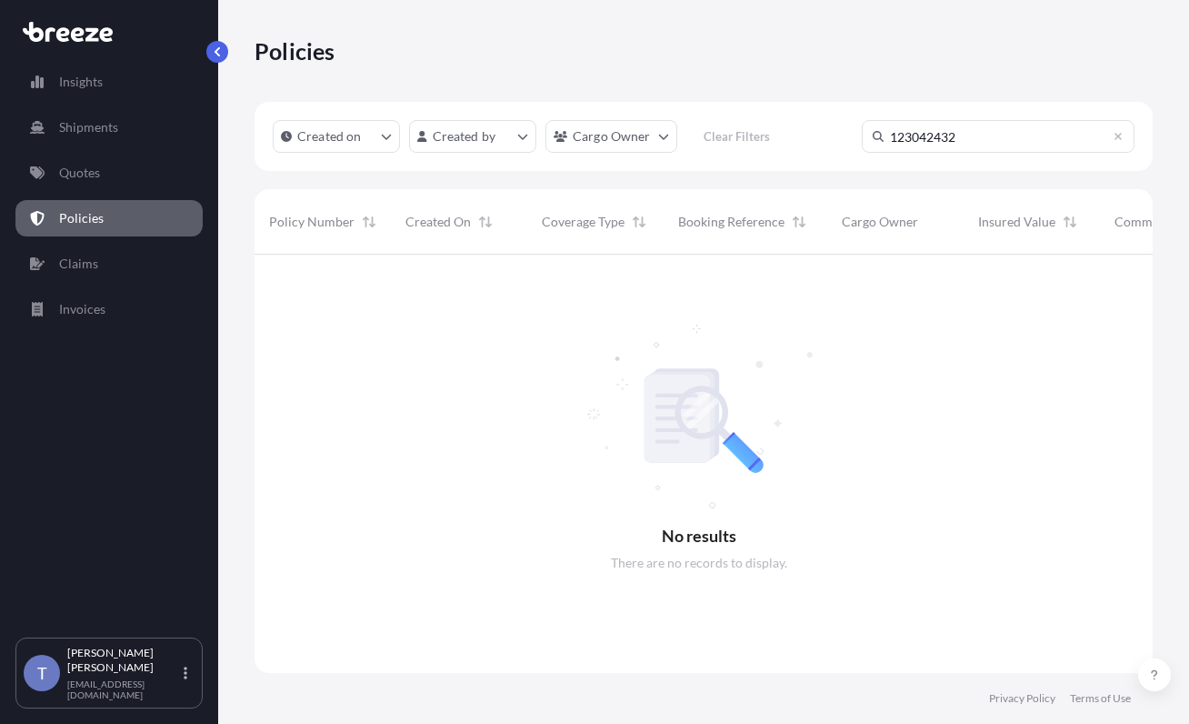
click at [1177, 240] on div "Policies Created on Created by Cargo Owner Clear Filters 123042432 No results T…" at bounding box center [703, 336] width 971 height 673
click at [136, 229] on link "Policies" at bounding box center [108, 218] width 187 height 36
click at [89, 176] on p "Quotes" at bounding box center [79, 173] width 41 height 18
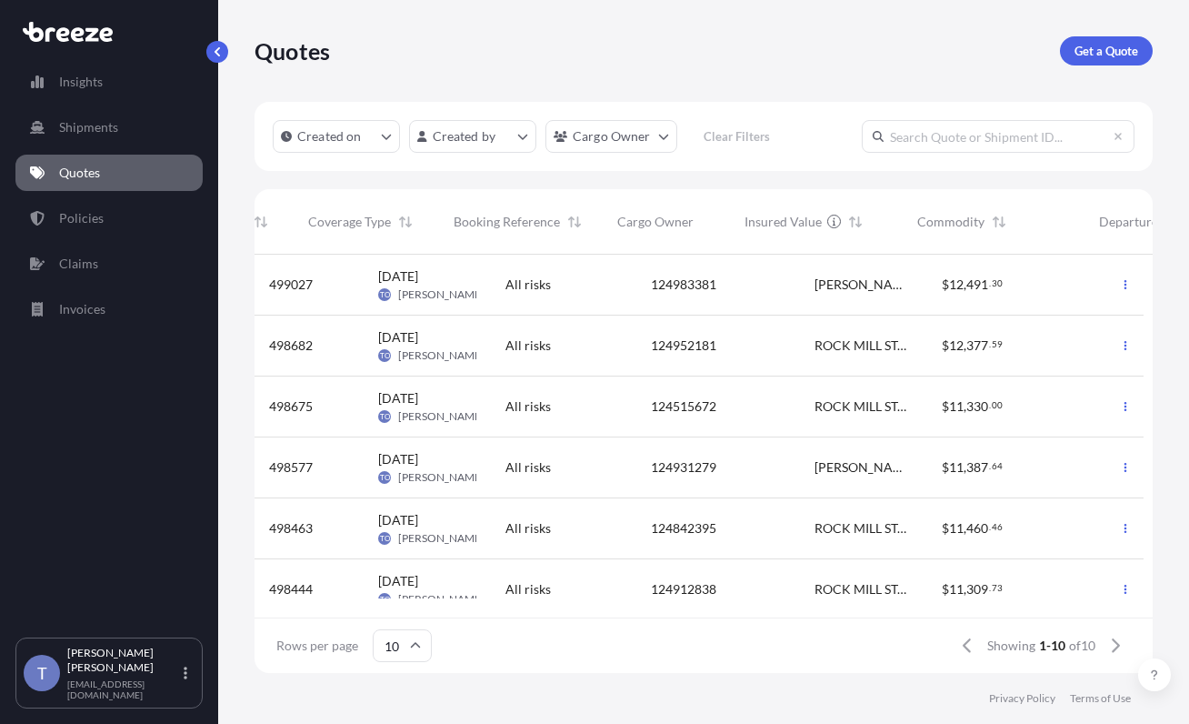
scroll to position [0, 661]
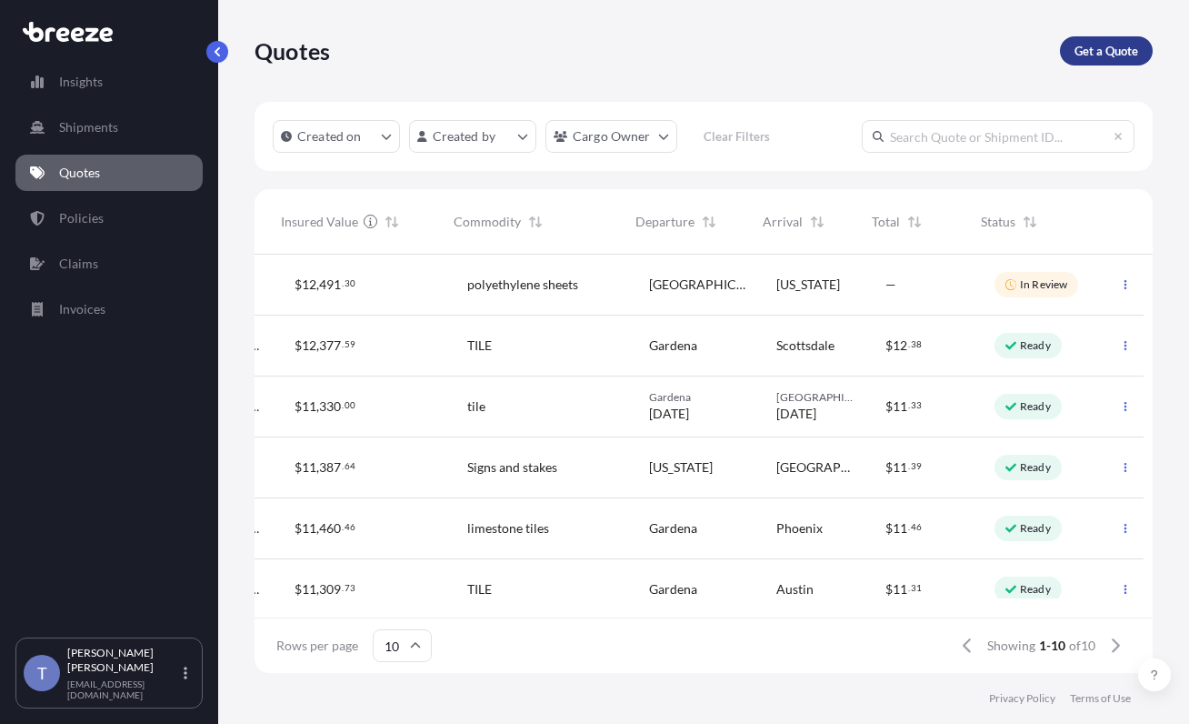
click at [977, 65] on div "Quotes Get a Quote" at bounding box center [704, 50] width 898 height 29
click at [1125, 51] on p "Get a Quote" at bounding box center [1107, 51] width 64 height 18
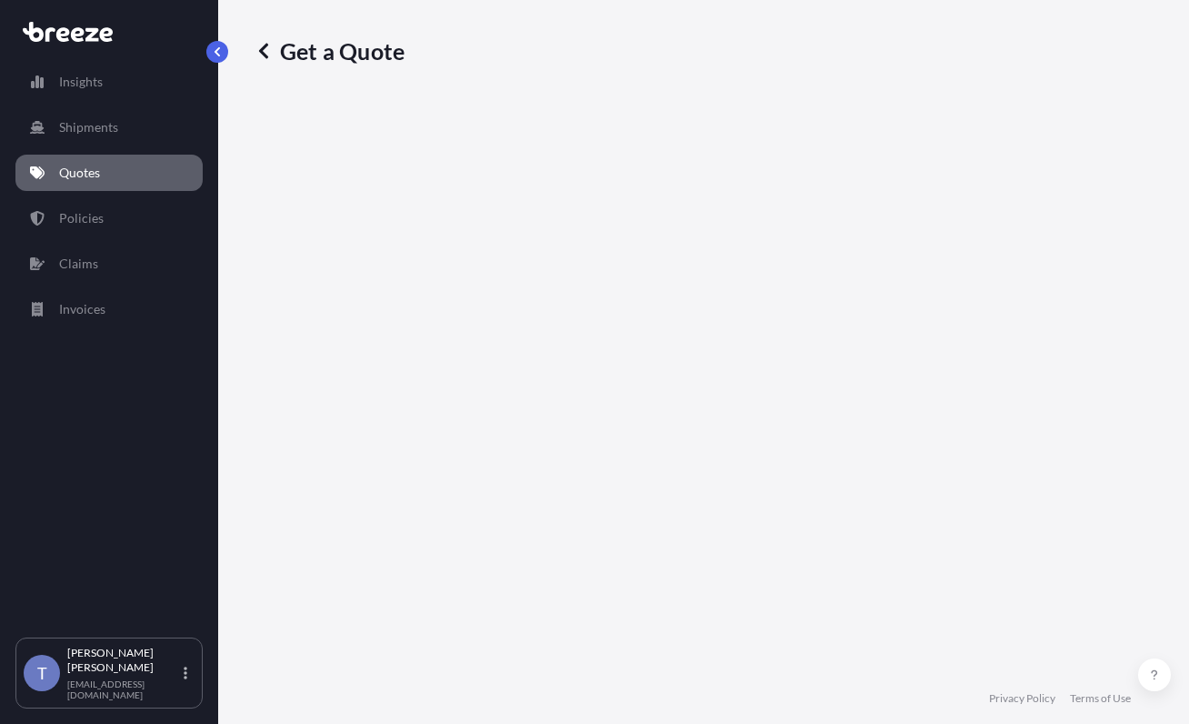
select select "Sea"
select select "1"
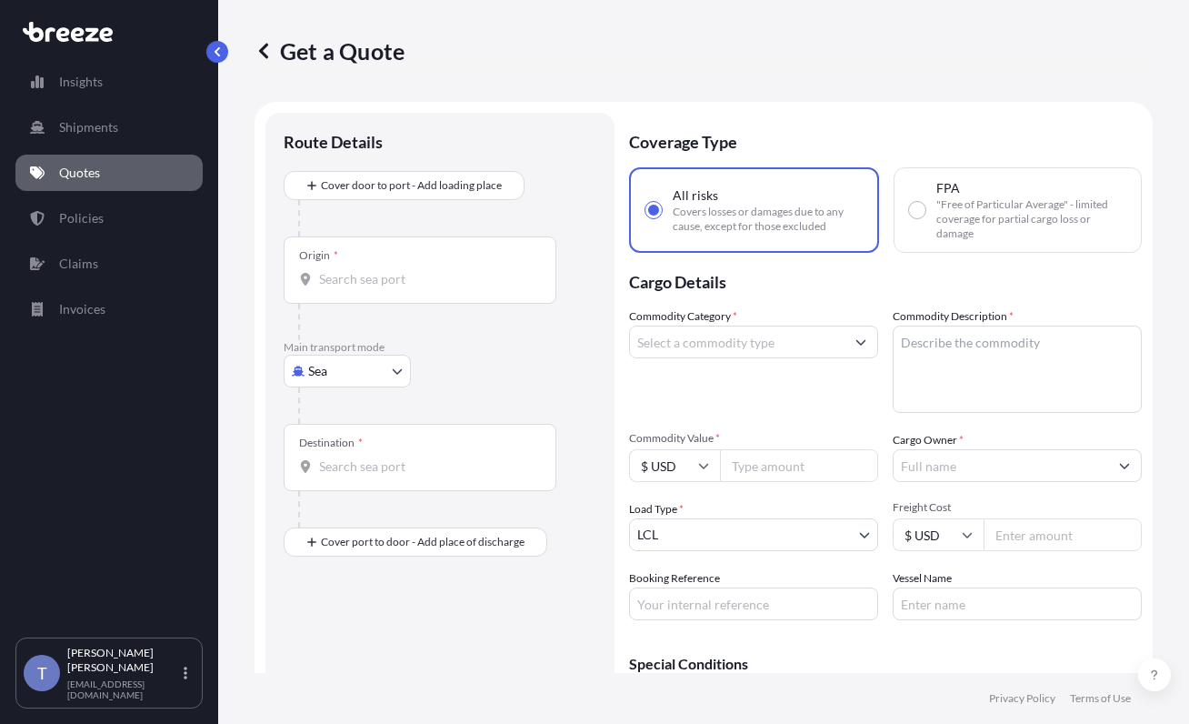
scroll to position [33, 0]
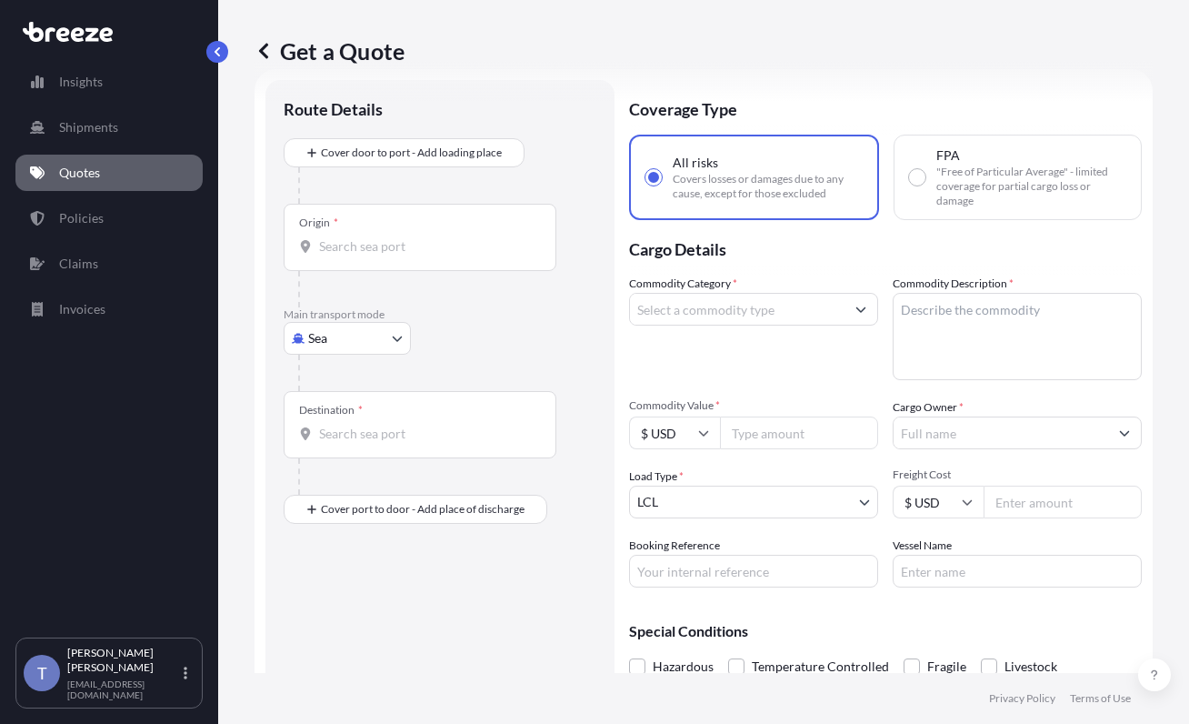
click at [370, 386] on body "Insights Shipments Quotes Policies Claims Invoices T [PERSON_NAME] [EMAIL_ADDRE…" at bounding box center [594, 430] width 1189 height 860
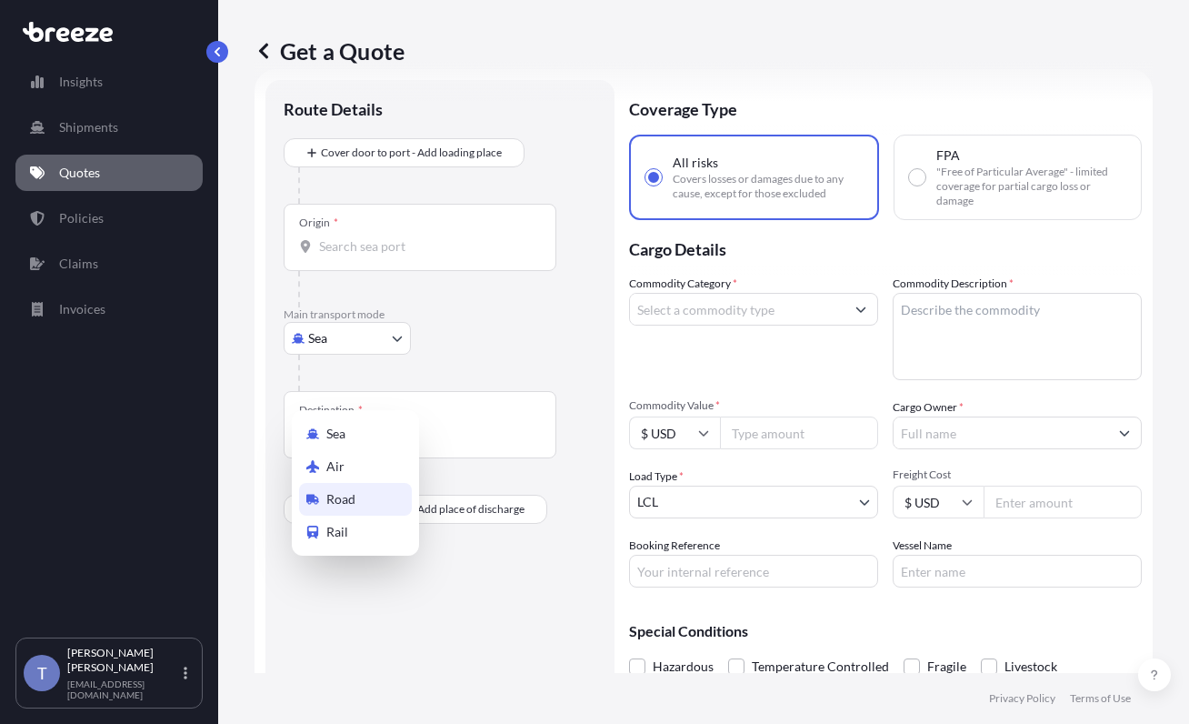
click at [396, 511] on div "Road" at bounding box center [355, 499] width 113 height 33
select select "Road"
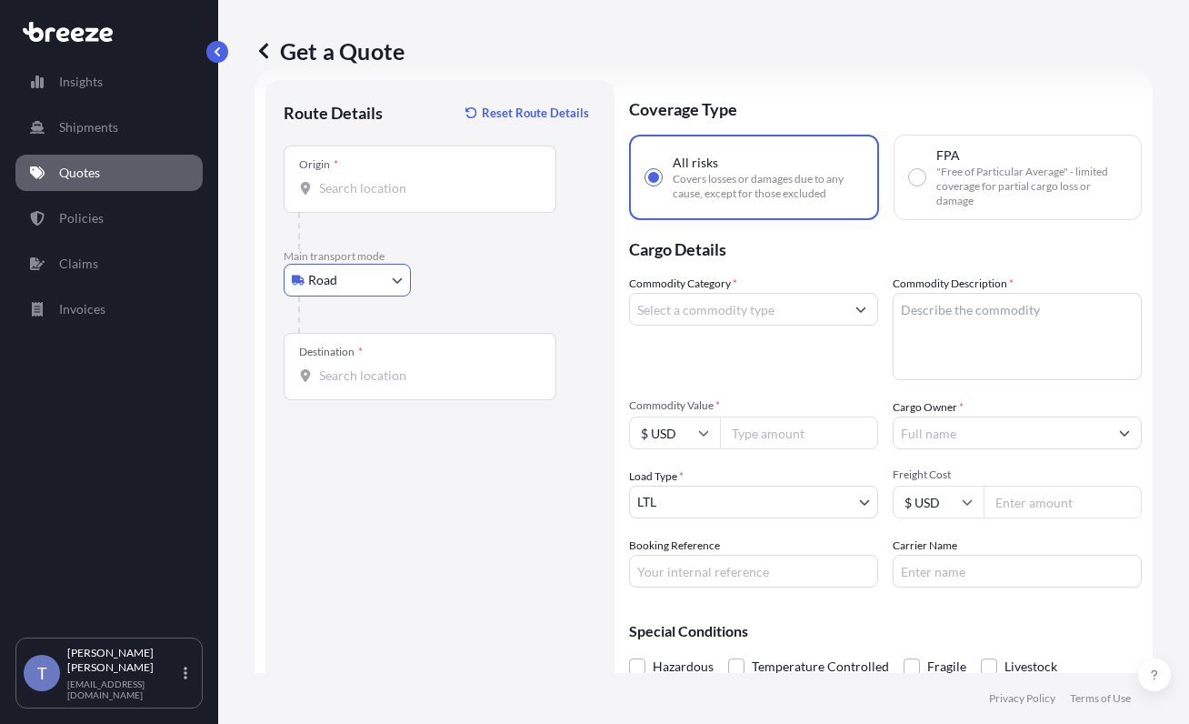
click at [359, 197] on input "Origin *" at bounding box center [426, 188] width 215 height 18
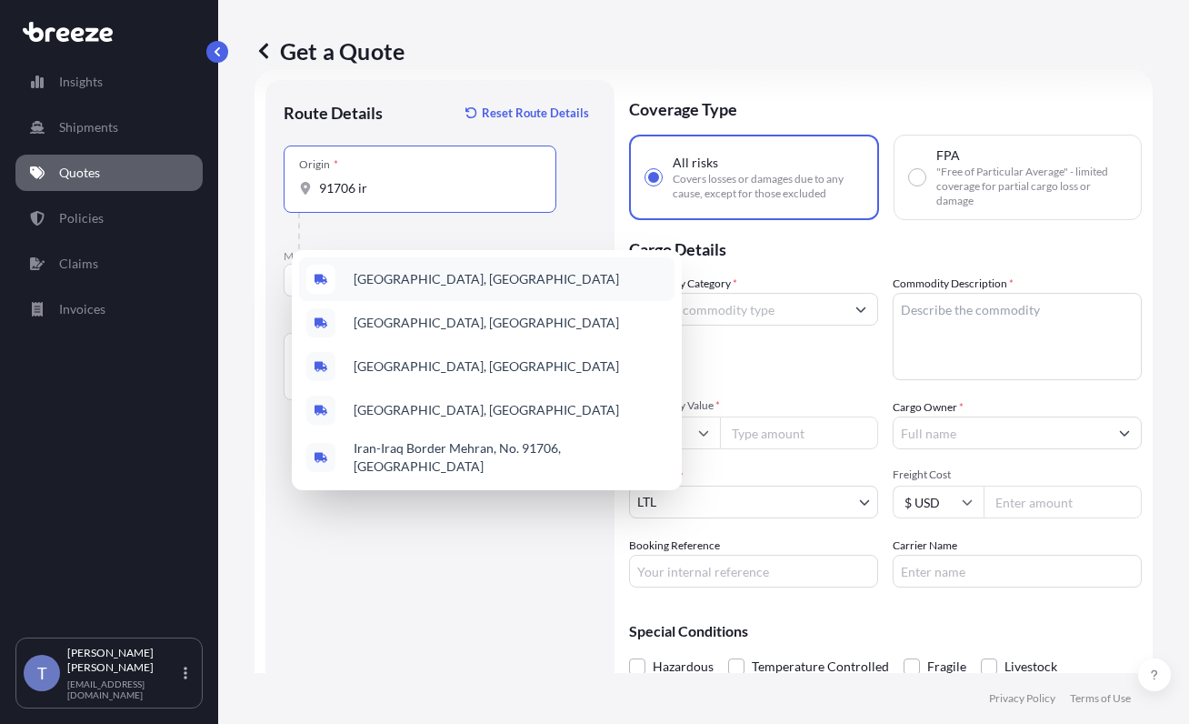
click at [433, 284] on span "Irwindale, CA 91706, USA" at bounding box center [487, 279] width 266 height 18
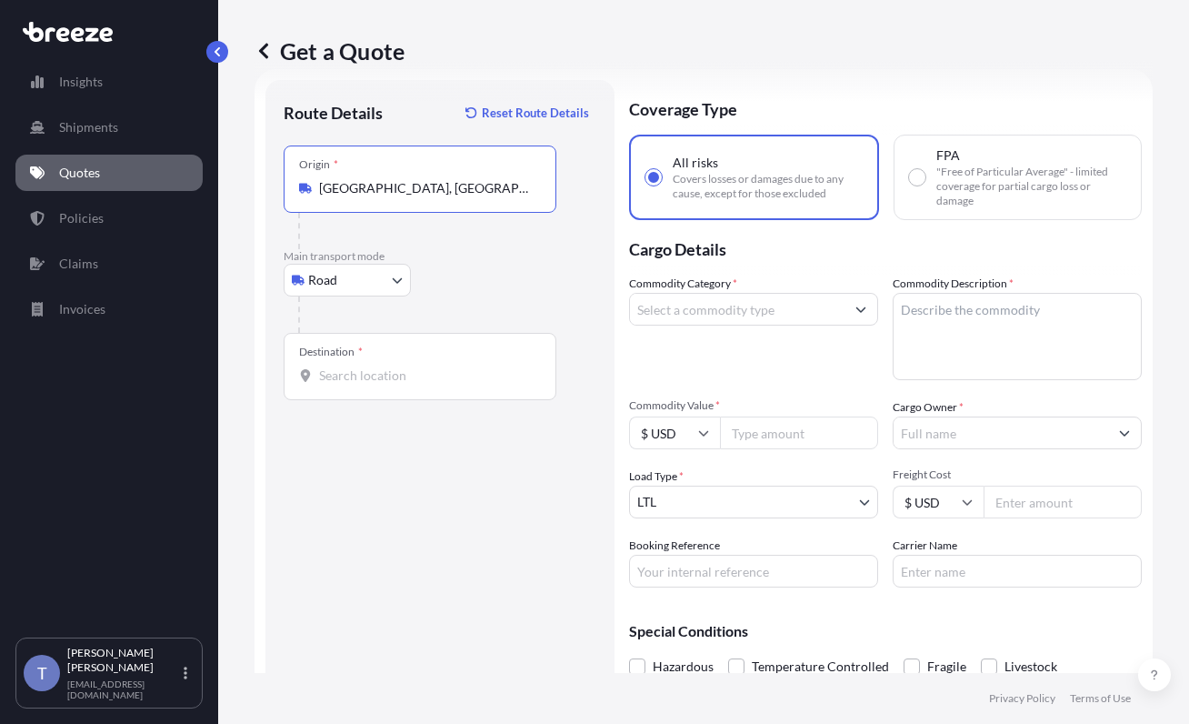
type input "Irwindale, CA 91706, USA"
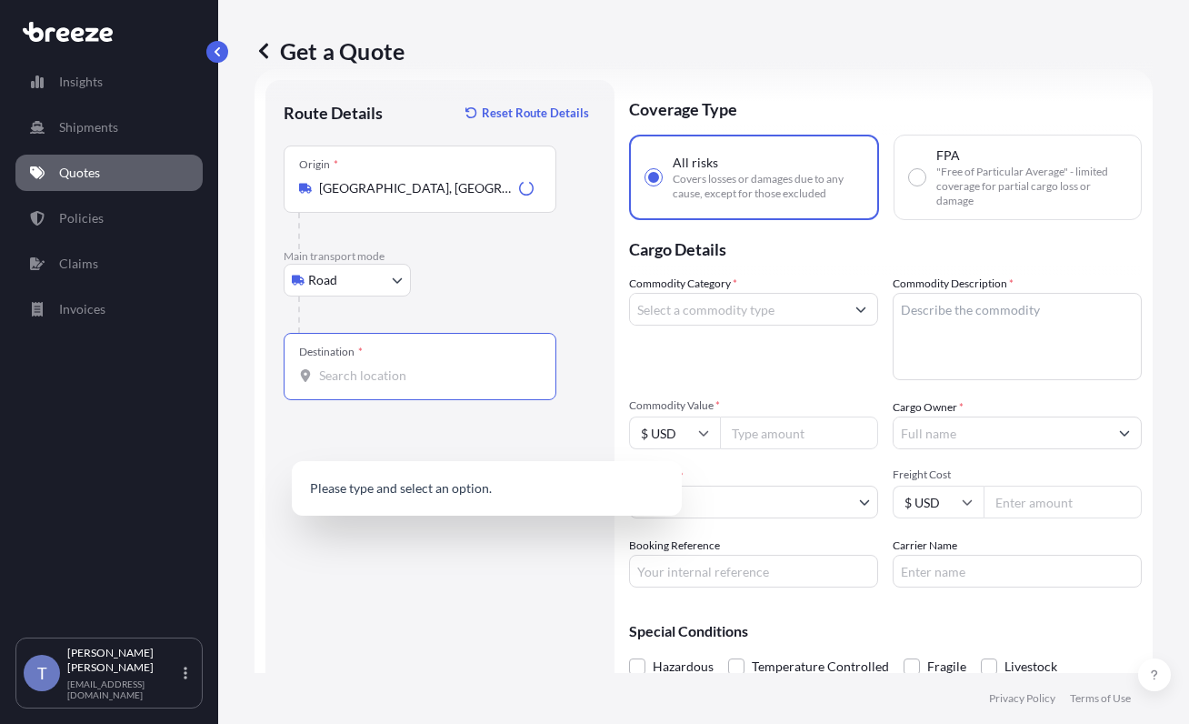
click at [358, 385] on input "Destination *" at bounding box center [426, 375] width 215 height 18
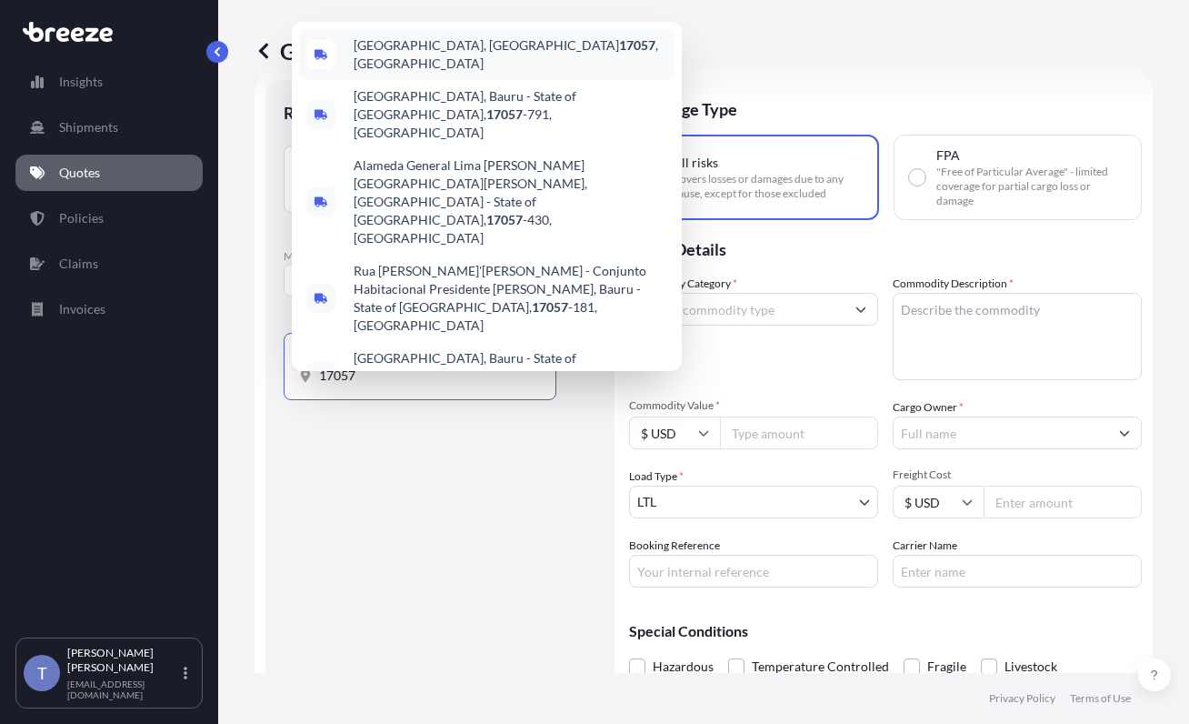
click at [442, 73] on span "Middletown, PA 17057 , USA" at bounding box center [511, 54] width 314 height 36
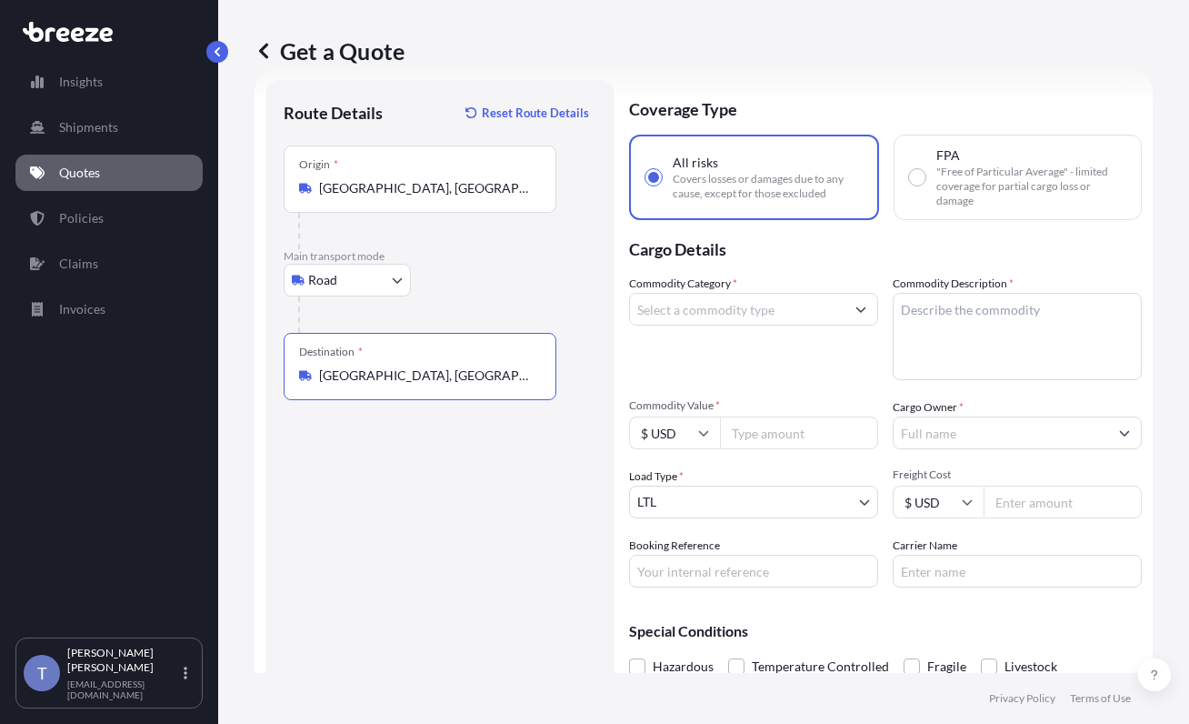
type input "Middletown, PA 17057, USA"
click at [808, 449] on input "Commodity Value *" at bounding box center [799, 432] width 158 height 33
paste input "4138.87"
type input "4138.87"
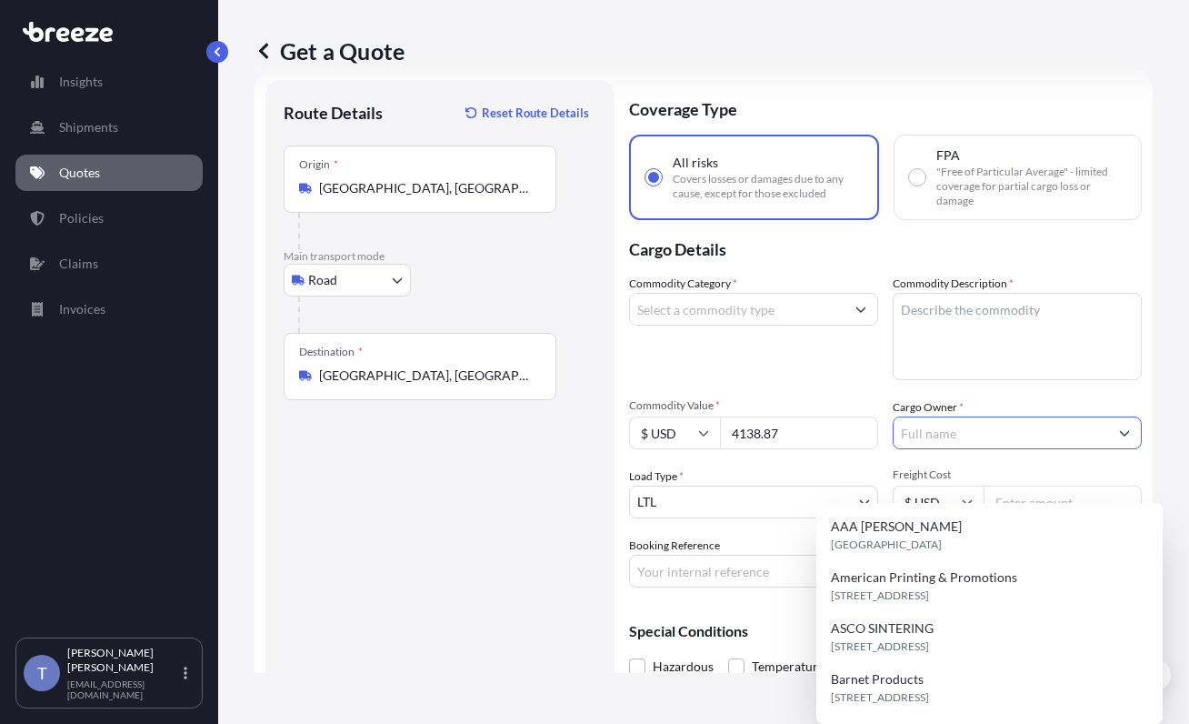
click at [1014, 449] on input "Cargo Owner *" at bounding box center [1001, 432] width 215 height 33
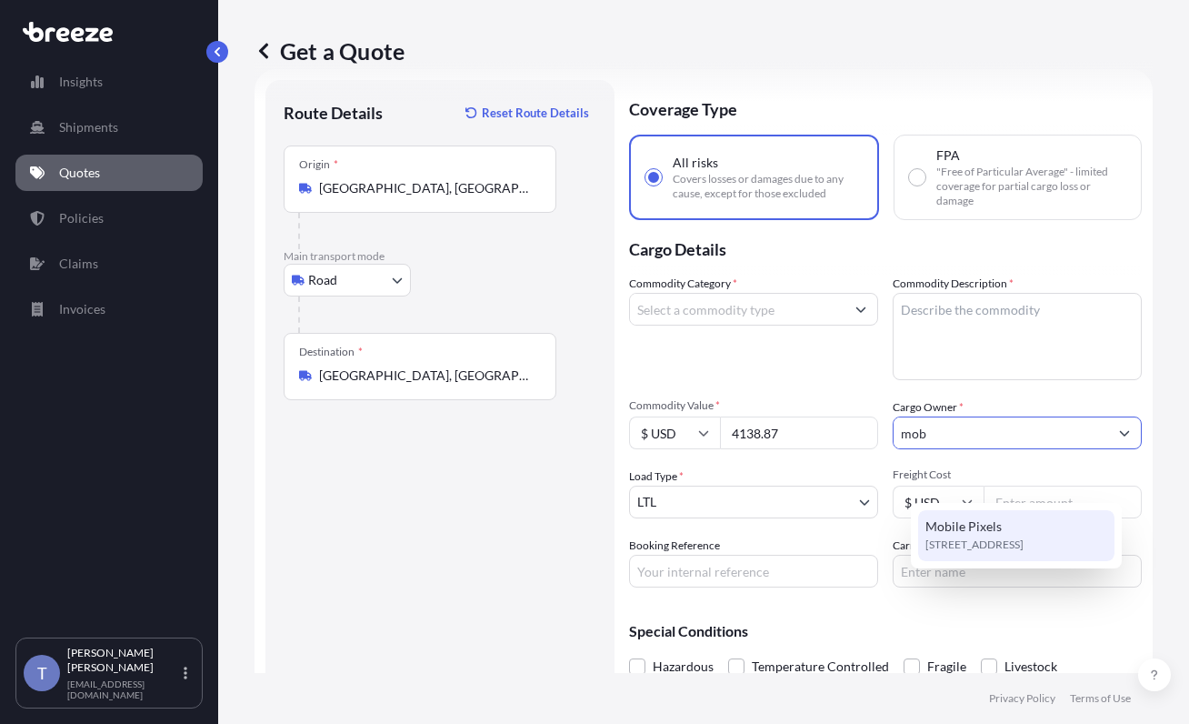
click at [999, 532] on span "Mobile Pixels" at bounding box center [964, 526] width 76 height 18
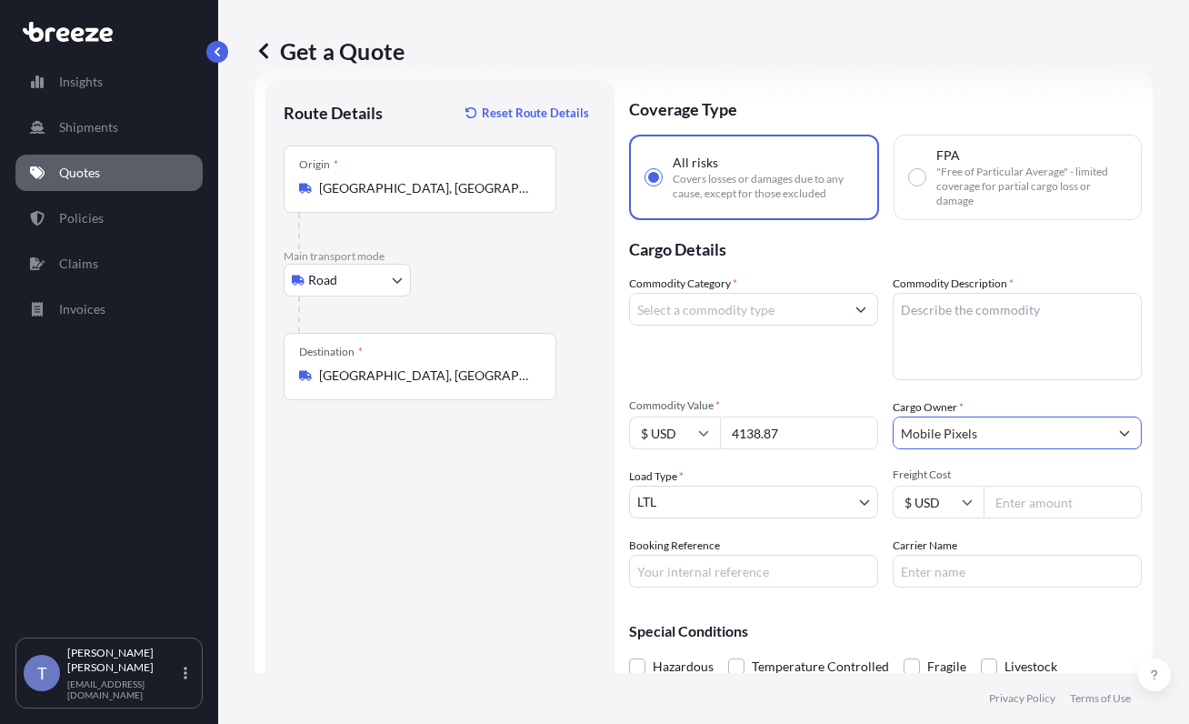
type input "Mobile Pixels"
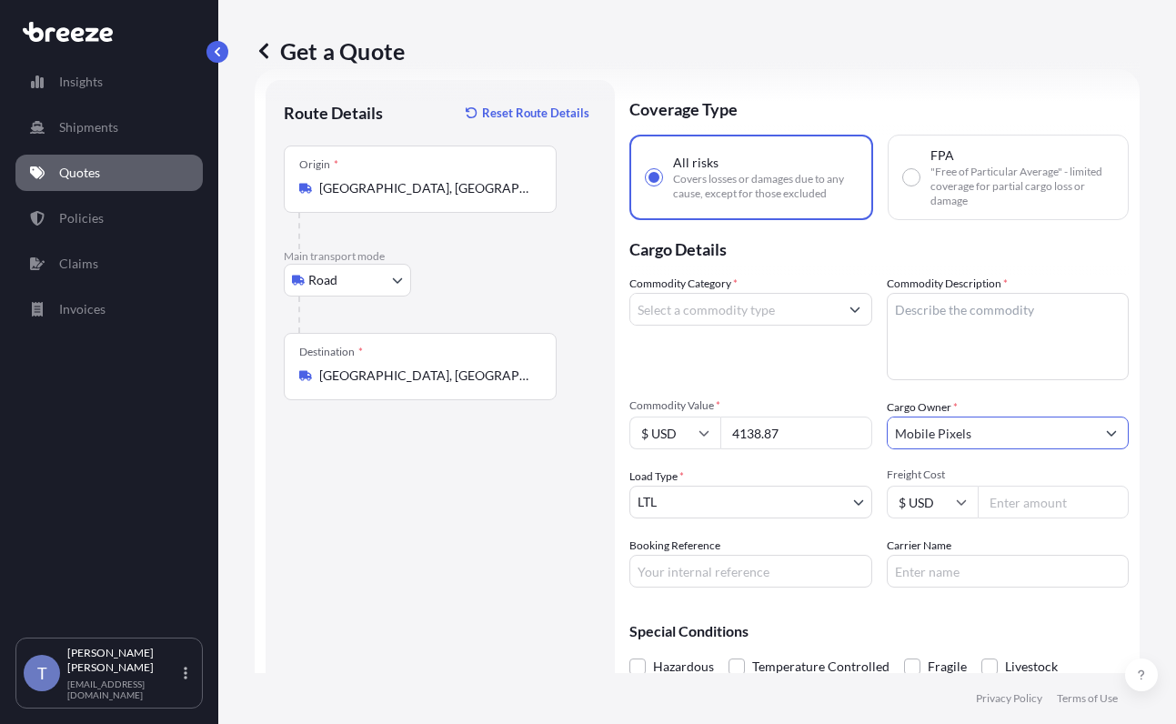
click at [727, 326] on input "Commodity Category *" at bounding box center [734, 309] width 208 height 33
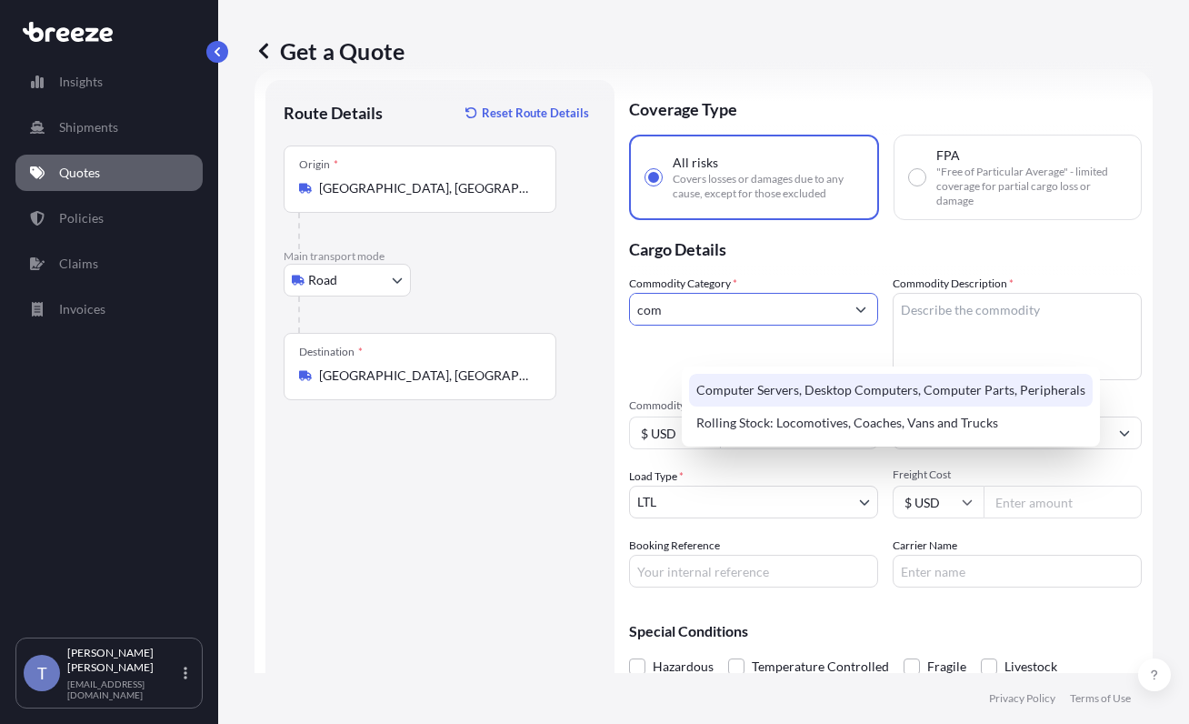
click at [743, 391] on div "Computer Servers, Desktop Computers, Computer Parts, Peripherals" at bounding box center [891, 390] width 404 height 33
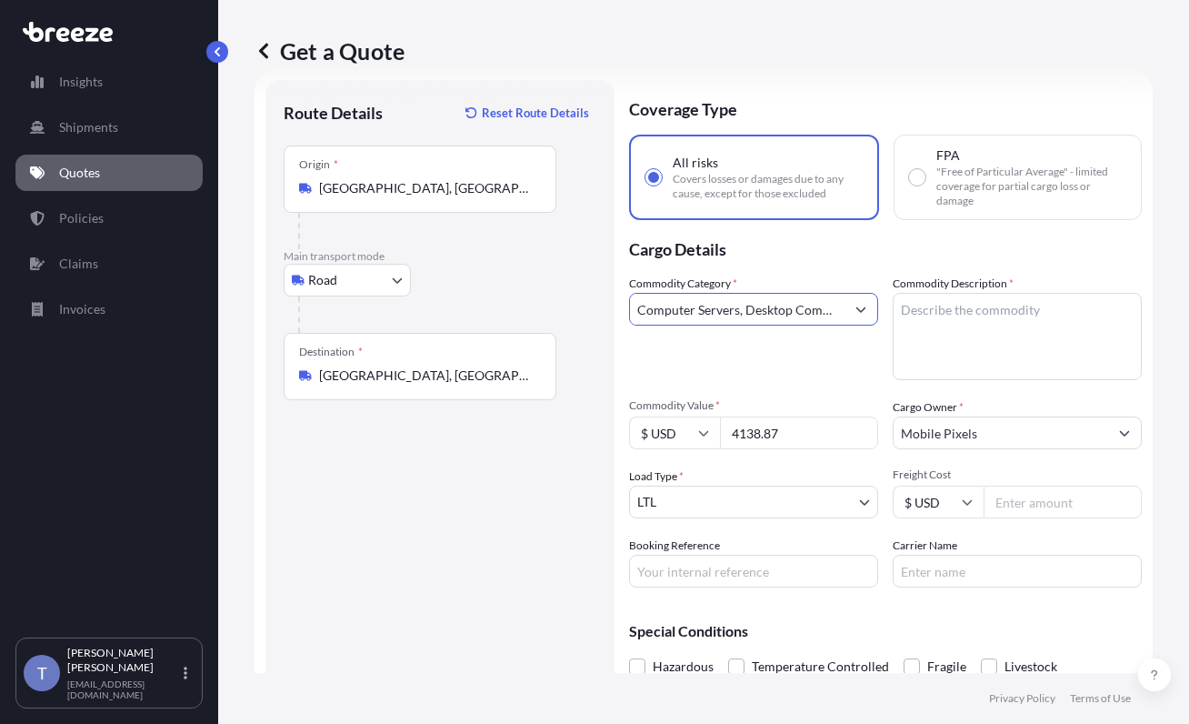
type input "Computer Servers, Desktop Computers, Computer Parts, Peripherals"
click at [967, 353] on textarea "Commodity Description *" at bounding box center [1017, 336] width 249 height 87
click at [954, 356] on textarea "Commodity Description *" at bounding box center [1017, 336] width 249 height 87
paste textarea "Extended Laptop Monitor"
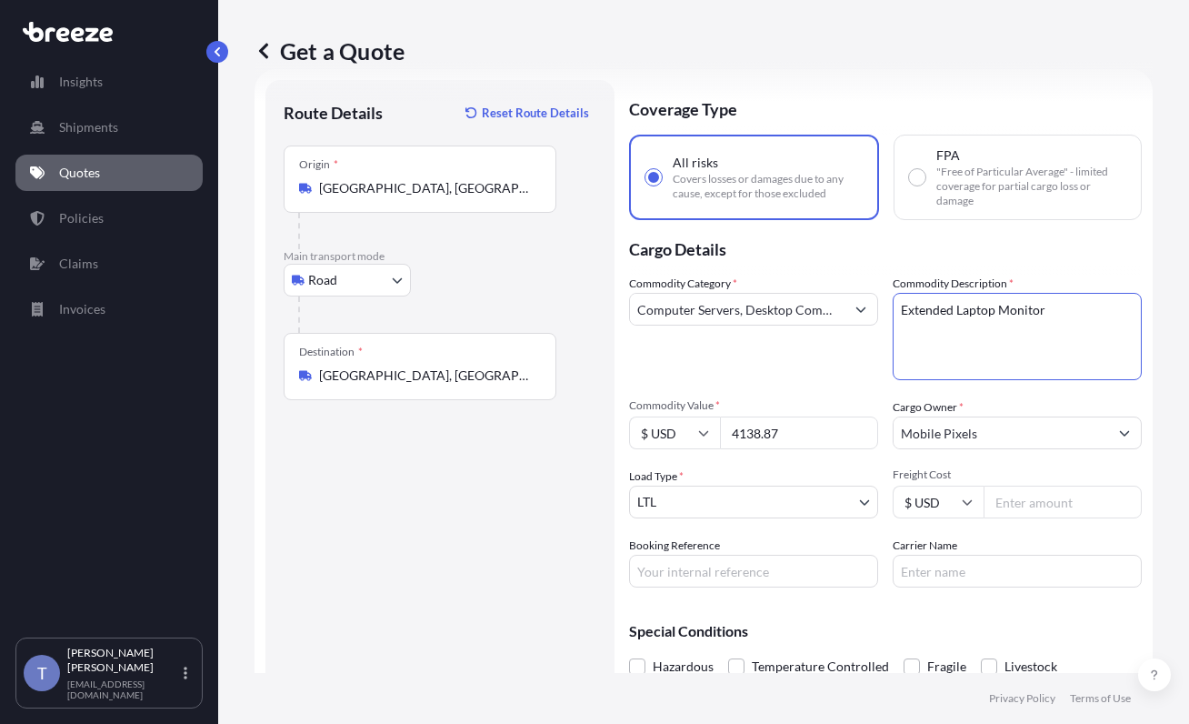
type textarea "Extended Laptop Monitor"
click at [871, 380] on div "Commodity Category * Computer Servers, Desktop Computers, Computer Parts, Perip…" at bounding box center [753, 327] width 249 height 105
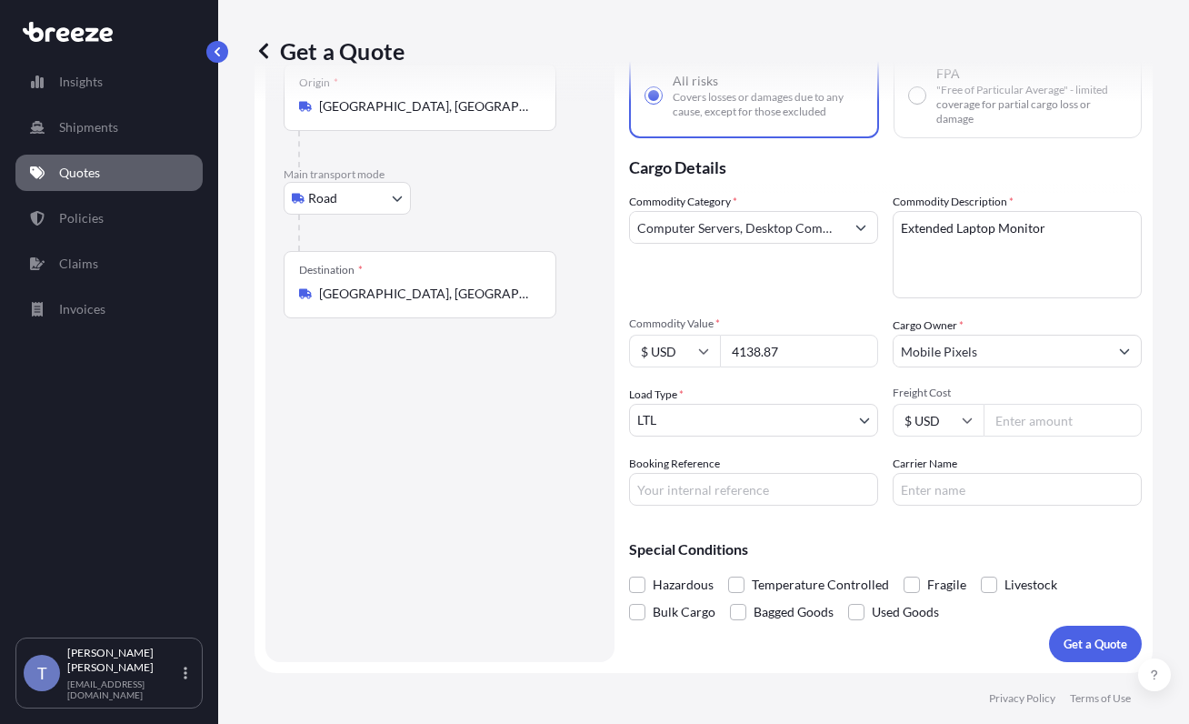
scroll to position [195, 0]
click at [920, 576] on span at bounding box center [912, 584] width 16 height 16
click at [904, 571] on input "Fragile" at bounding box center [904, 571] width 0 height 0
click at [795, 473] on input "Booking Reference" at bounding box center [753, 489] width 249 height 33
click at [968, 473] on input "Carrier Name" at bounding box center [1017, 489] width 249 height 33
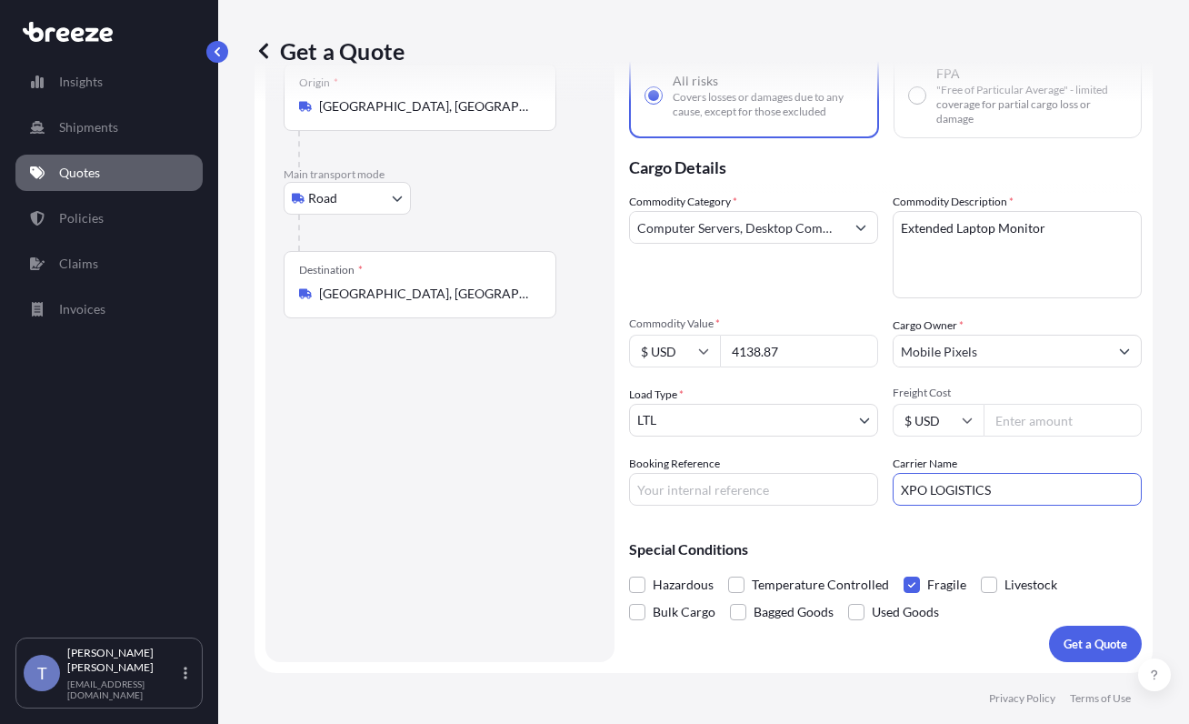
click at [1015, 473] on input "XPO LOGISTICS" at bounding box center [1017, 489] width 249 height 33
type input "EDI EXPRESS"
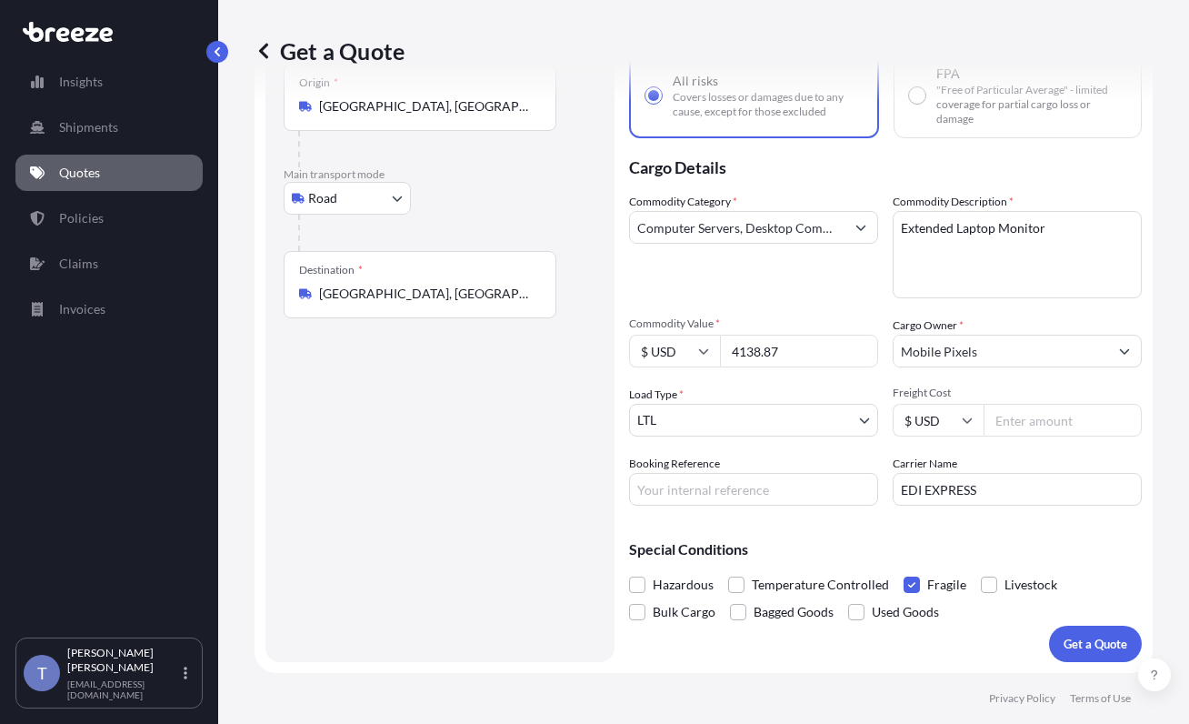
click at [1014, 404] on input "Freight Cost" at bounding box center [1063, 420] width 158 height 33
type input "385.28"
click at [765, 473] on input "Booking Reference" at bounding box center [753, 489] width 249 height 33
type input "124984194"
click at [1089, 636] on p "Get a Quote" at bounding box center [1096, 644] width 64 height 18
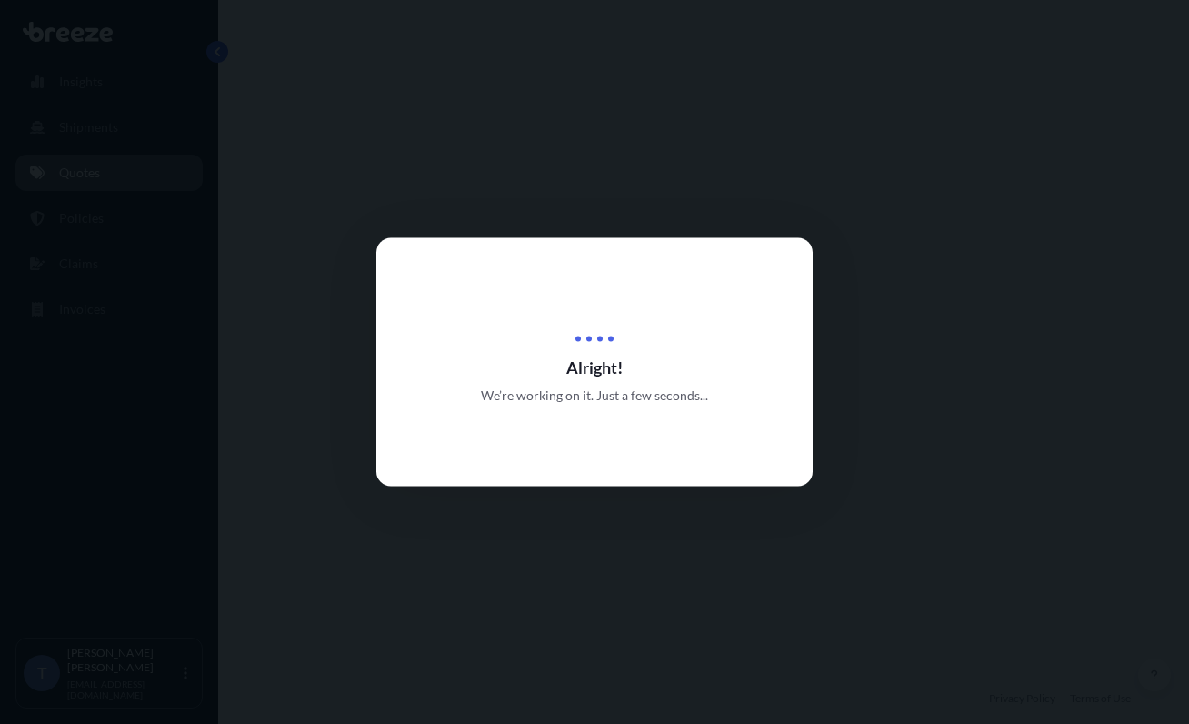
select select "Road"
select select "1"
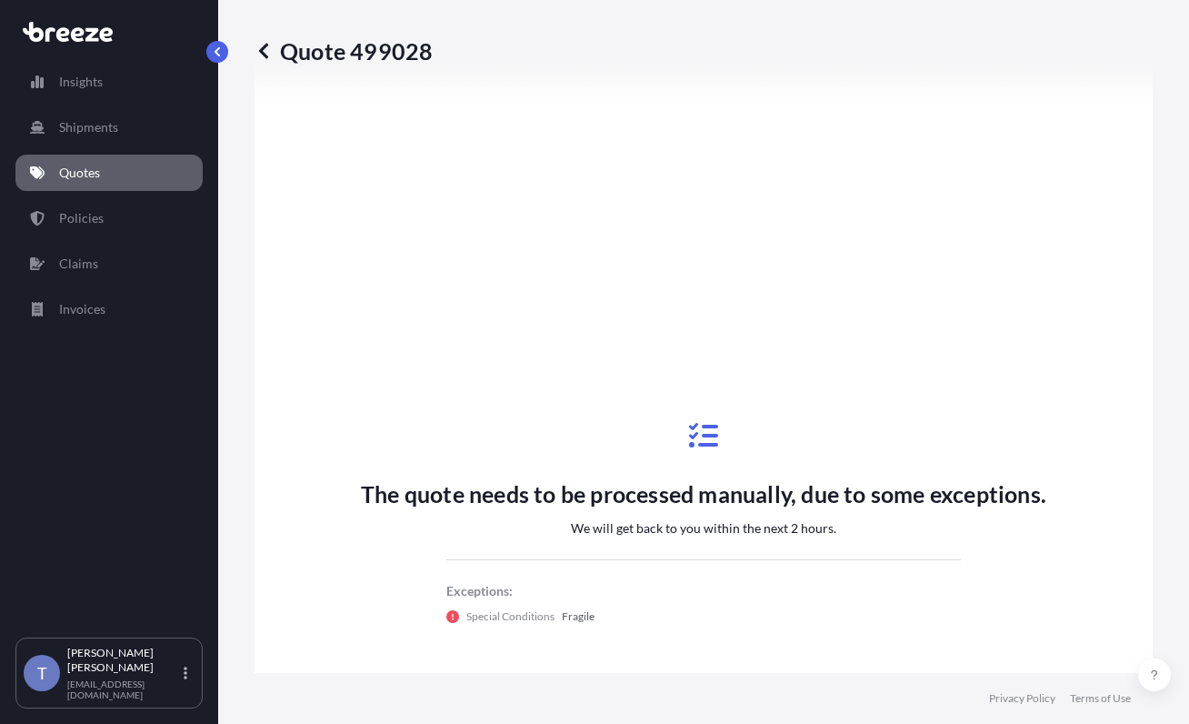
scroll to position [961, 0]
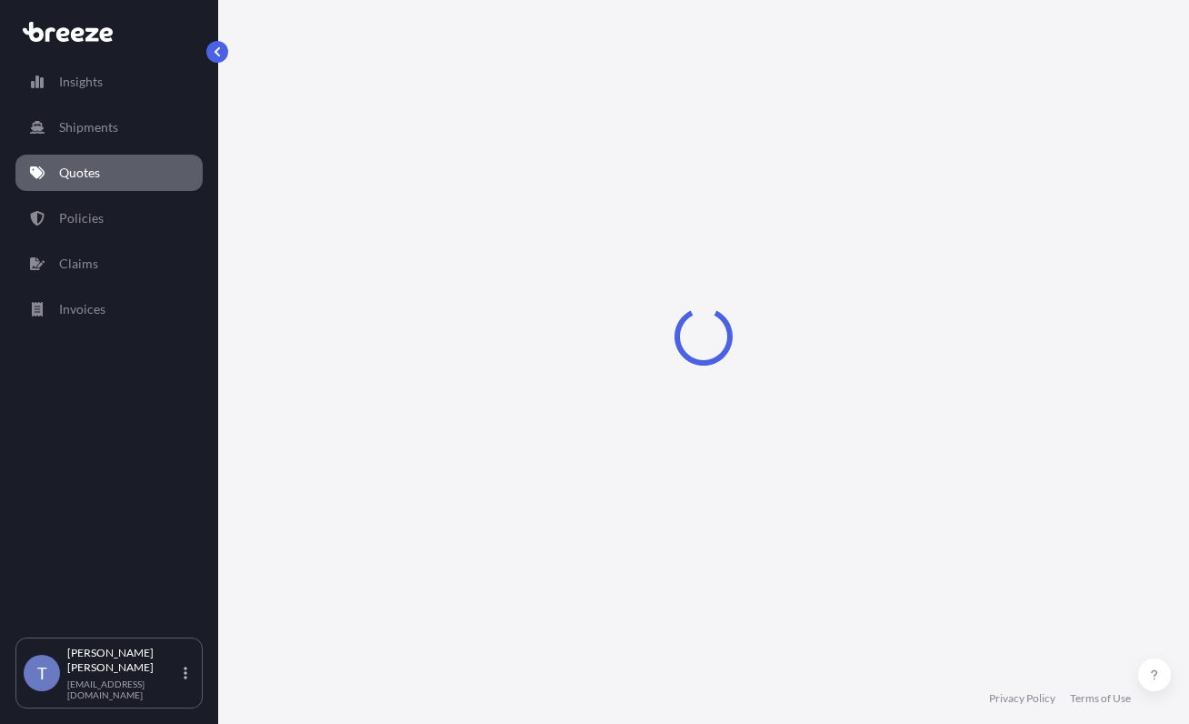
select select "Road"
select select "1"
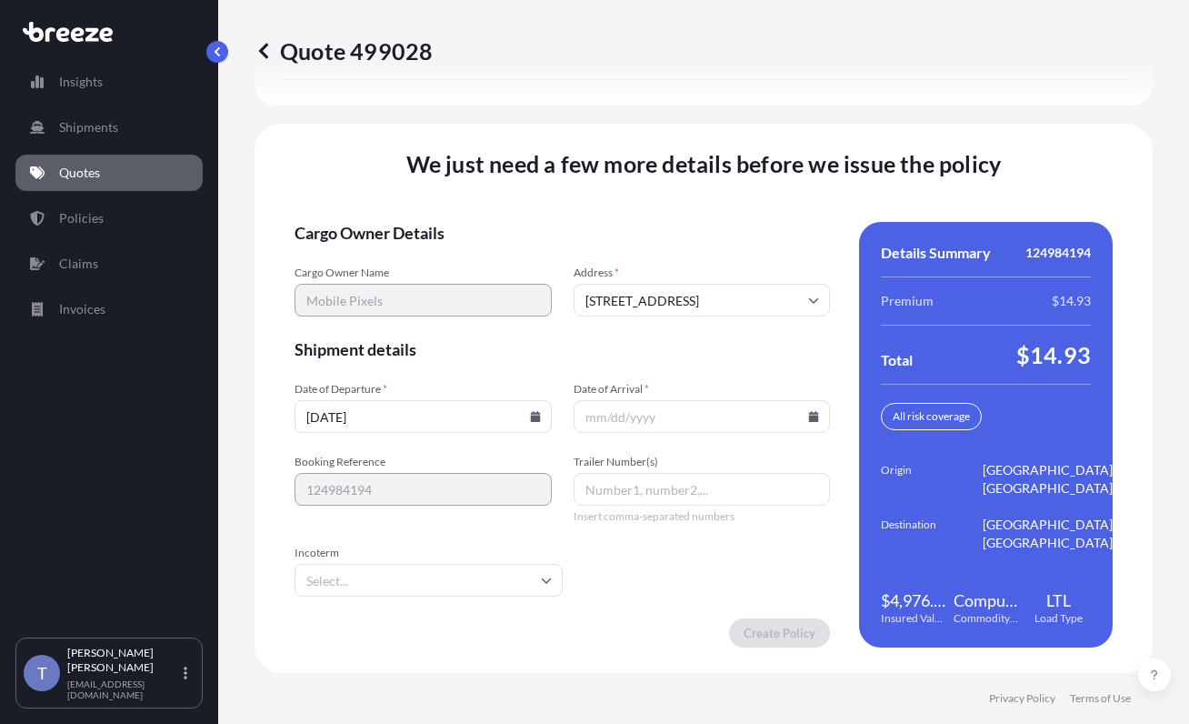
scroll to position [2994, 0]
click at [686, 400] on input "Date of Arrival *" at bounding box center [702, 416] width 257 height 33
click at [528, 400] on input "09/12/2025" at bounding box center [423, 416] width 257 height 33
click at [532, 411] on icon at bounding box center [535, 416] width 10 height 11
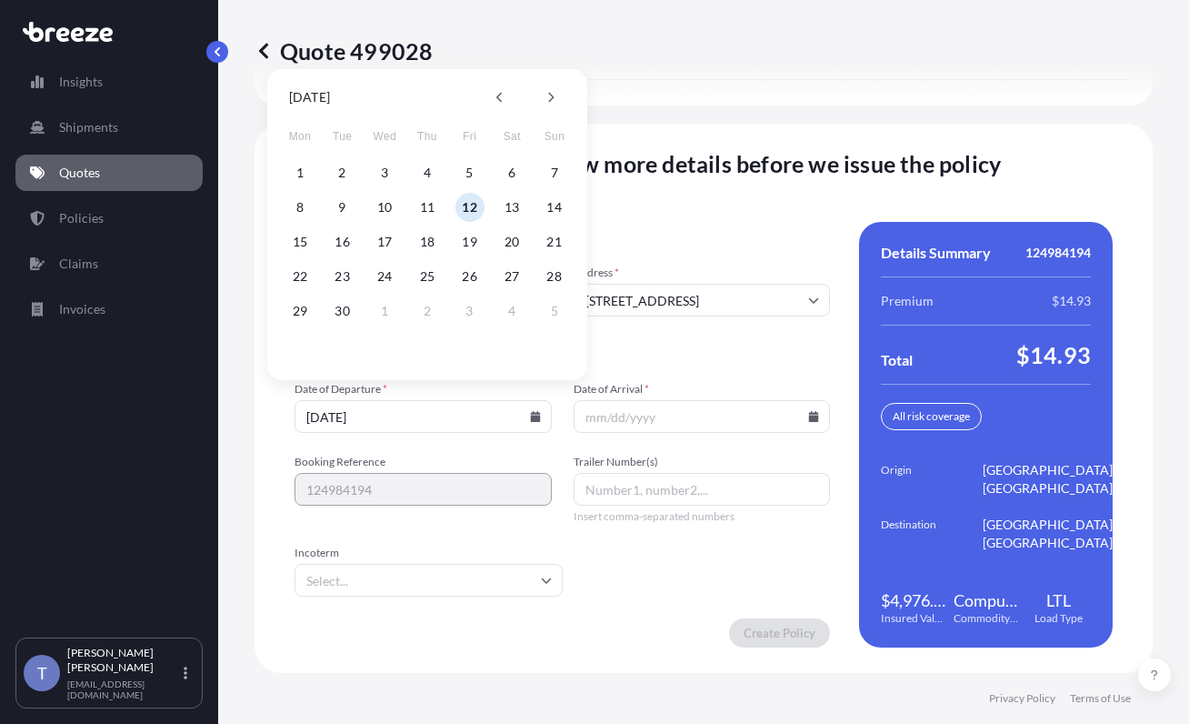
click at [315, 240] on div "15 16 17 18 19 20 21" at bounding box center [427, 241] width 291 height 33
click at [299, 241] on button "15" at bounding box center [300, 241] width 29 height 29
type input "09/15/2025"
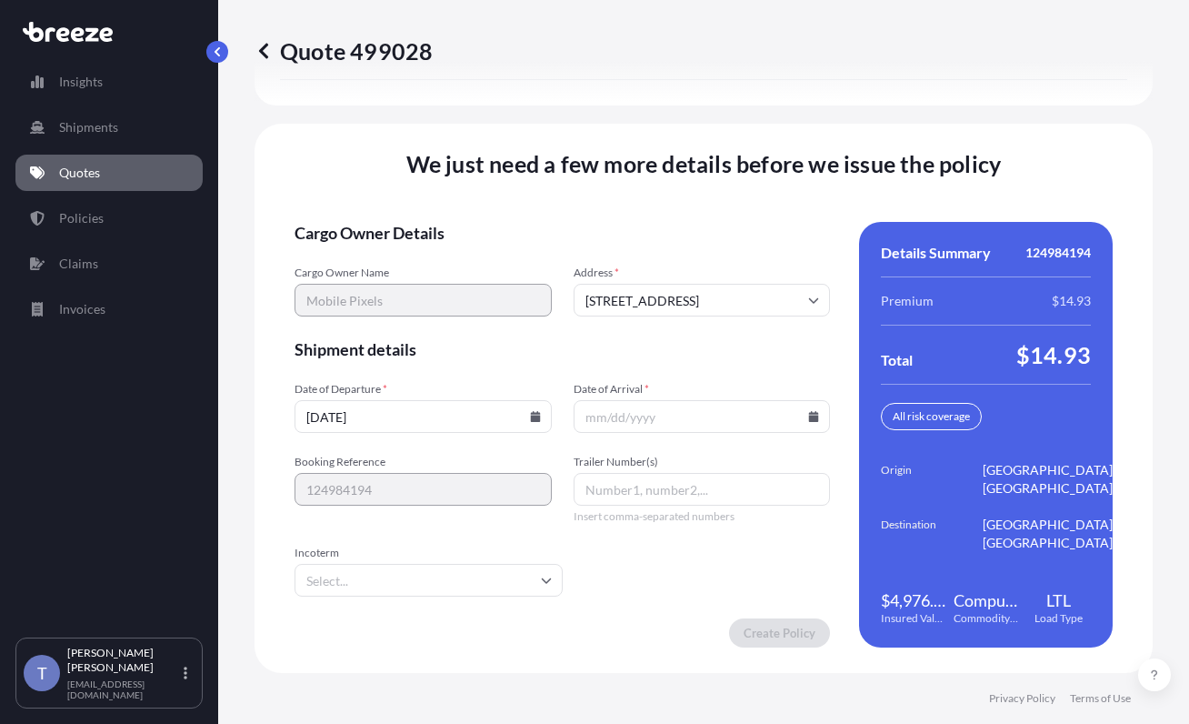
click at [809, 411] on icon at bounding box center [814, 416] width 10 height 11
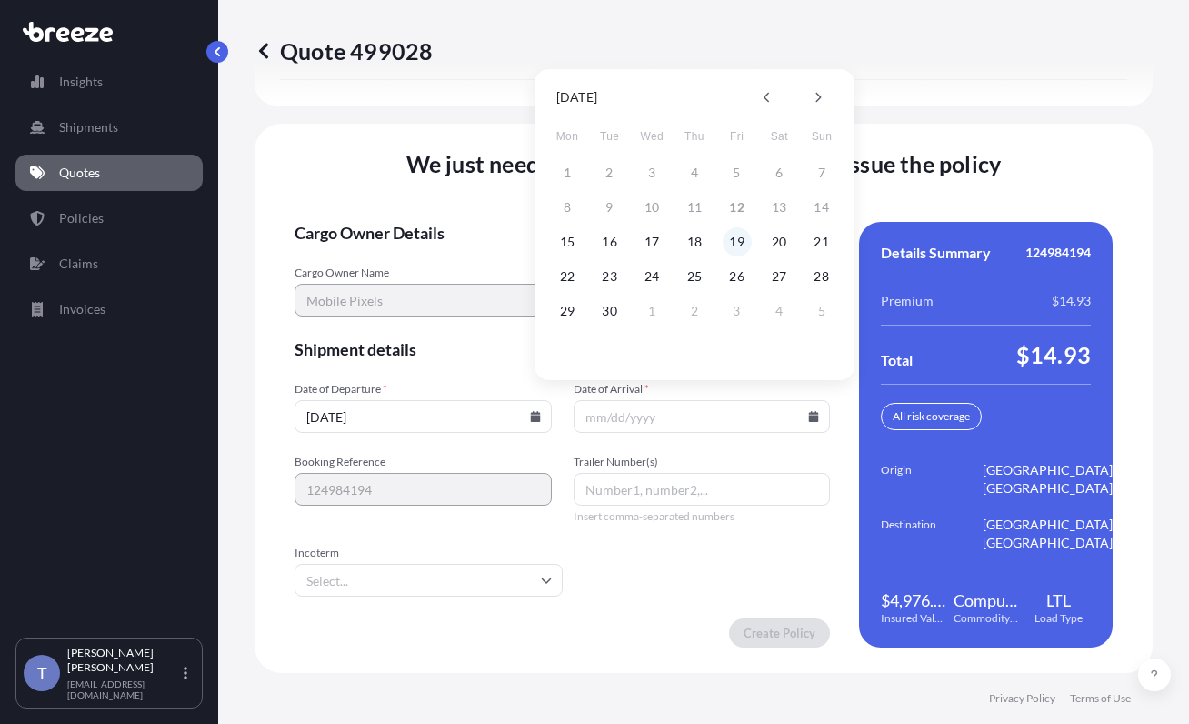
click at [723, 243] on button "19" at bounding box center [737, 241] width 29 height 29
type input "09/19/2025"
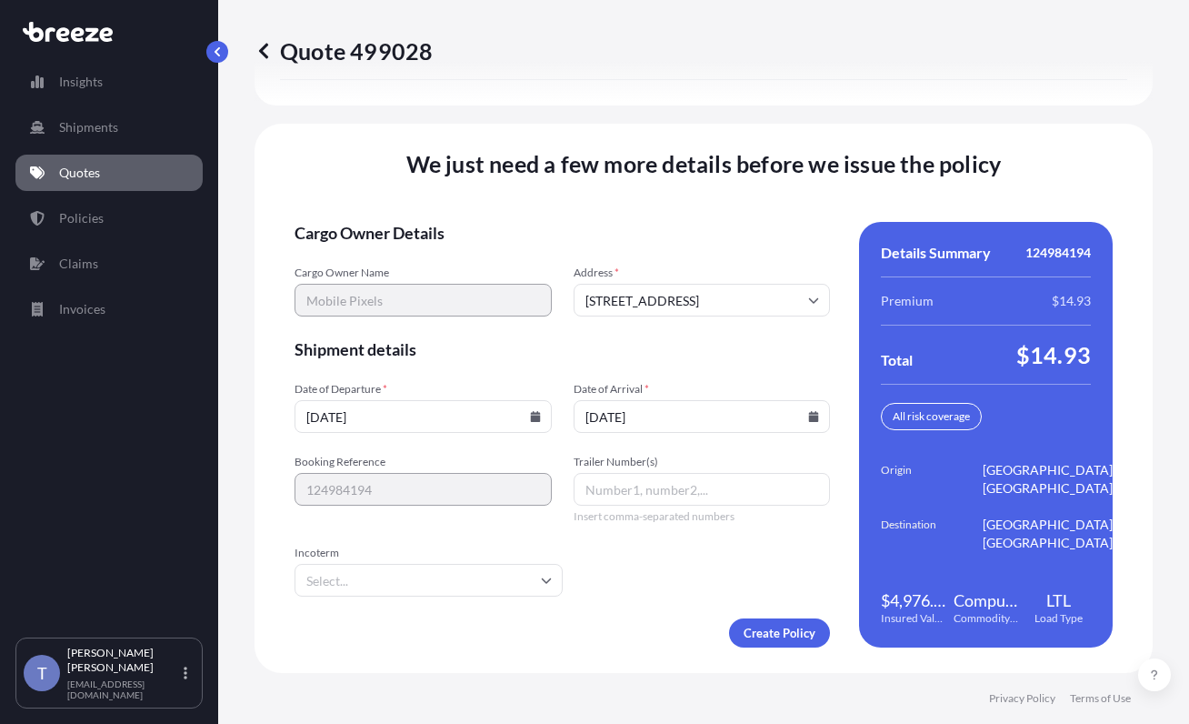
click at [626, 341] on span "Shipment details" at bounding box center [563, 349] width 536 height 22
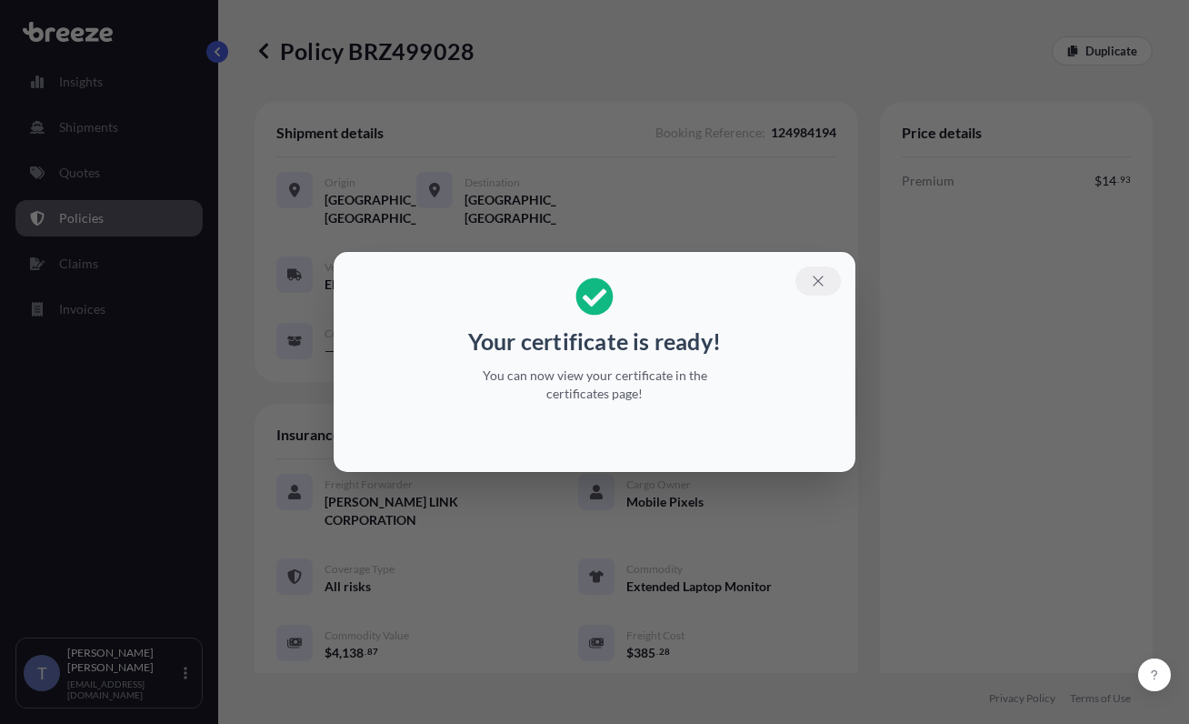
click at [841, 283] on button "button" at bounding box center [818, 280] width 45 height 29
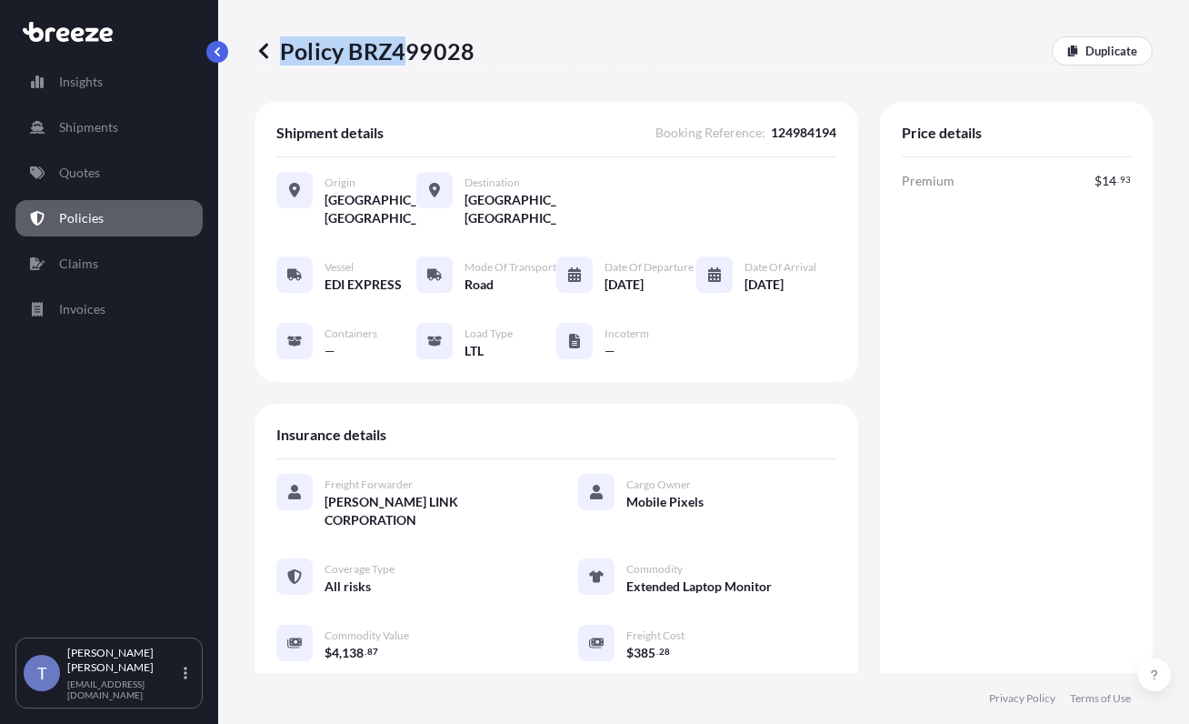
drag, startPoint x: 486, startPoint y: 59, endPoint x: 408, endPoint y: 58, distance: 78.2
click at [408, 58] on div "Policy BRZ499028 Duplicate" at bounding box center [704, 50] width 898 height 29
click at [408, 58] on p "Policy BRZ499028" at bounding box center [365, 50] width 220 height 29
drag, startPoint x: 364, startPoint y: 58, endPoint x: 473, endPoint y: 63, distance: 109.2
click at [473, 63] on p "Policy BRZ499028" at bounding box center [365, 50] width 220 height 29
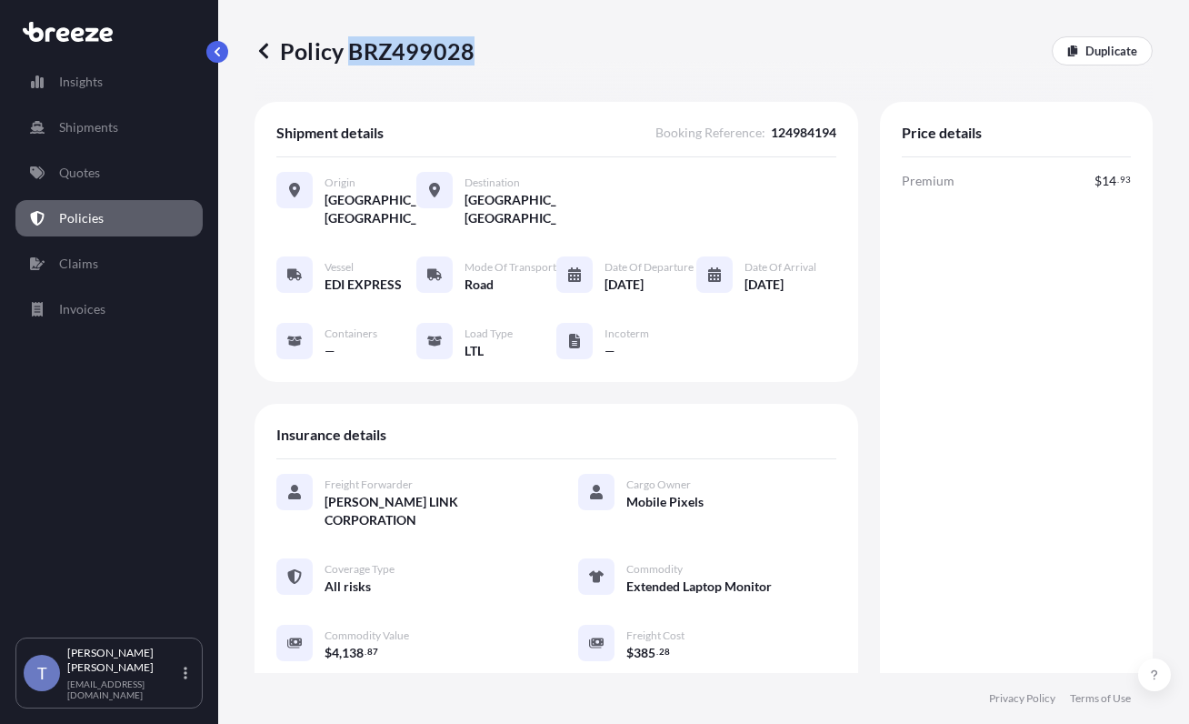
drag, startPoint x: 355, startPoint y: 60, endPoint x: 477, endPoint y: 60, distance: 122.8
click at [475, 60] on p "Policy BRZ499028" at bounding box center [365, 50] width 220 height 29
copy p "BRZ499028"
click at [774, 459] on div "Insurance details" at bounding box center [556, 443] width 560 height 34
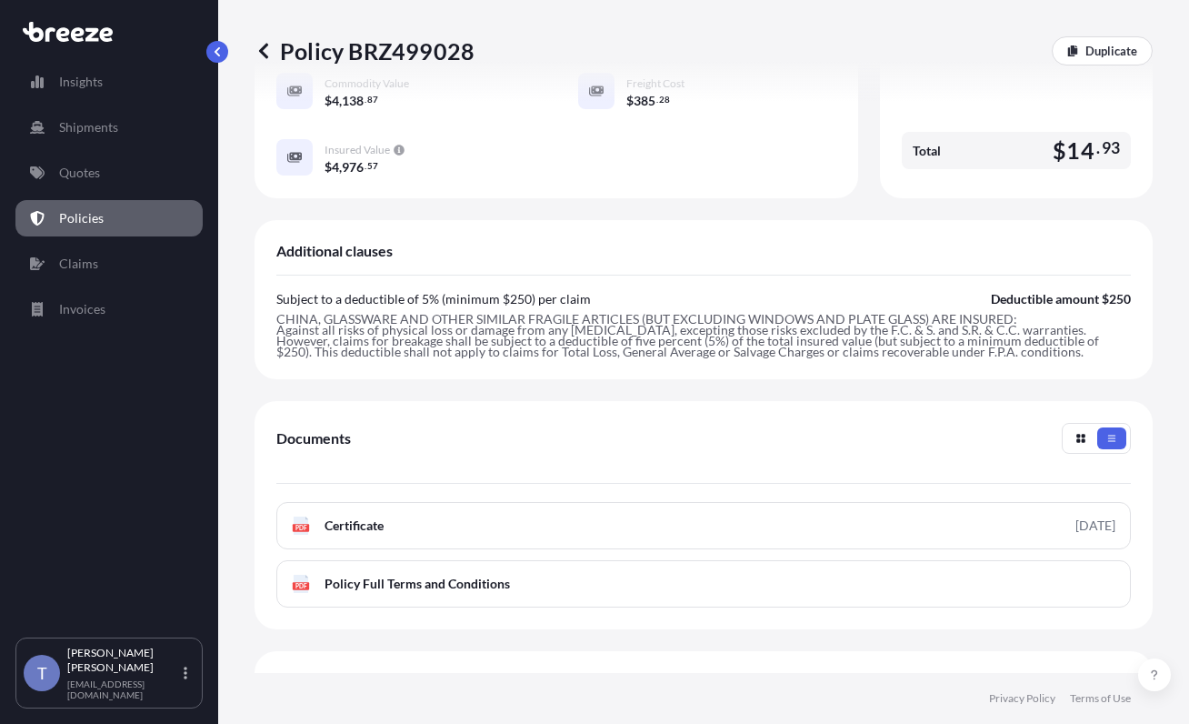
scroll to position [727, 0]
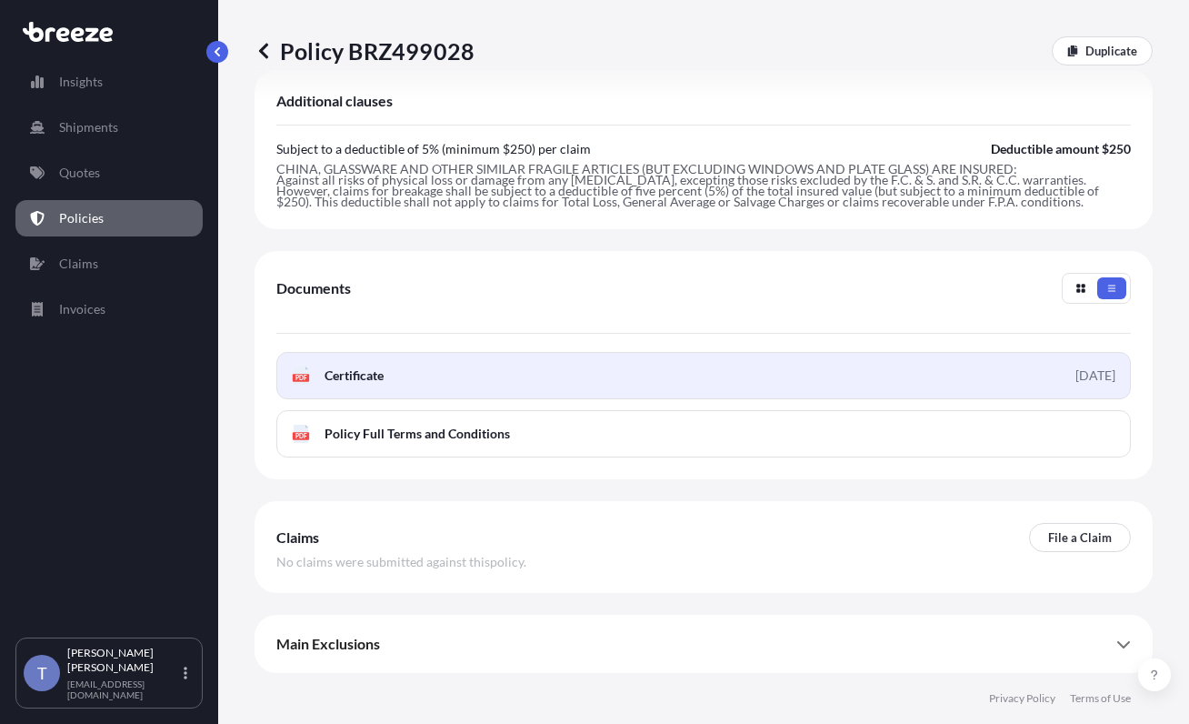
click at [765, 399] on link "PDF Certificate 2025-09-12" at bounding box center [703, 375] width 855 height 47
